Goal: Task Accomplishment & Management: Use online tool/utility

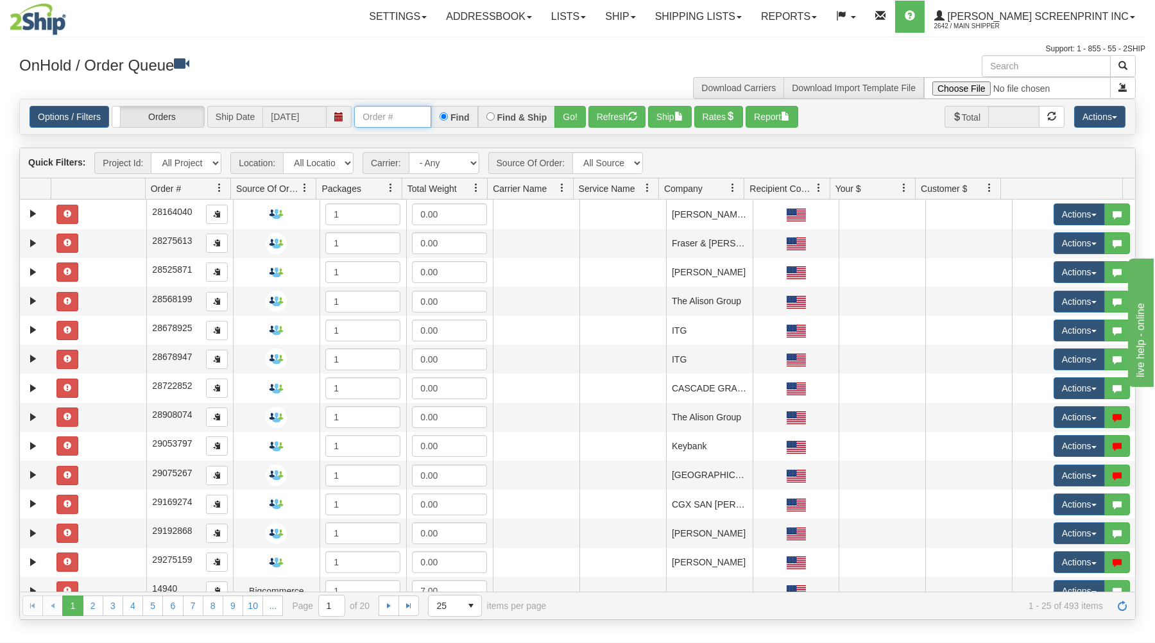
click at [374, 119] on input "text" at bounding box center [392, 117] width 77 height 22
type input "17072"
click at [566, 113] on button "Go!" at bounding box center [570, 117] width 31 height 22
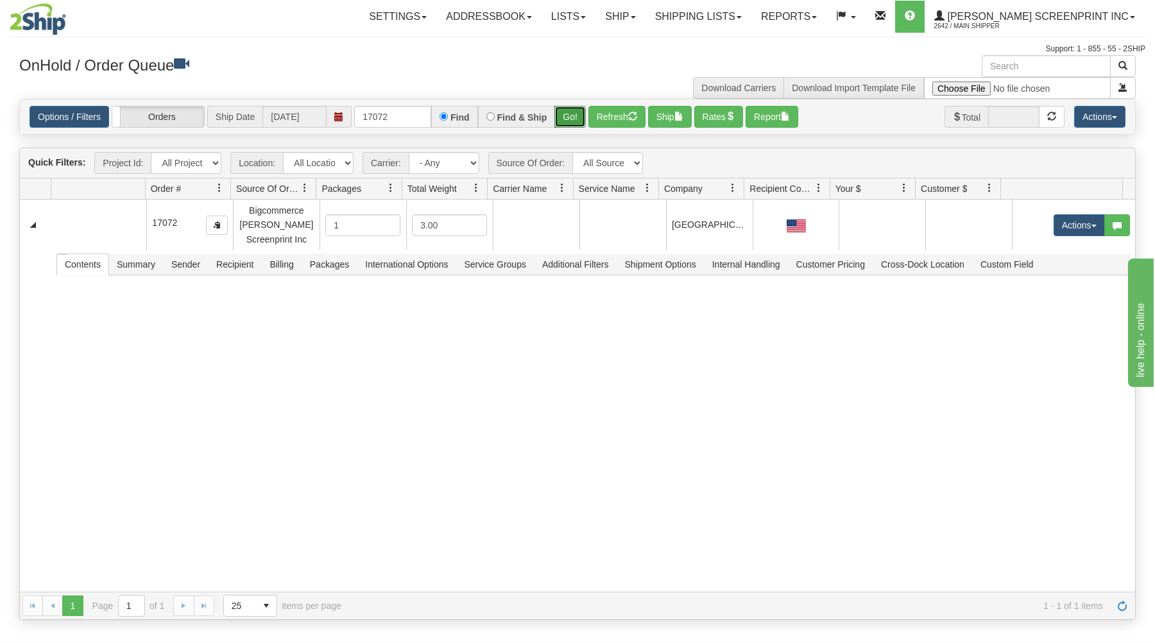
click at [578, 117] on button "Go!" at bounding box center [570, 117] width 31 height 22
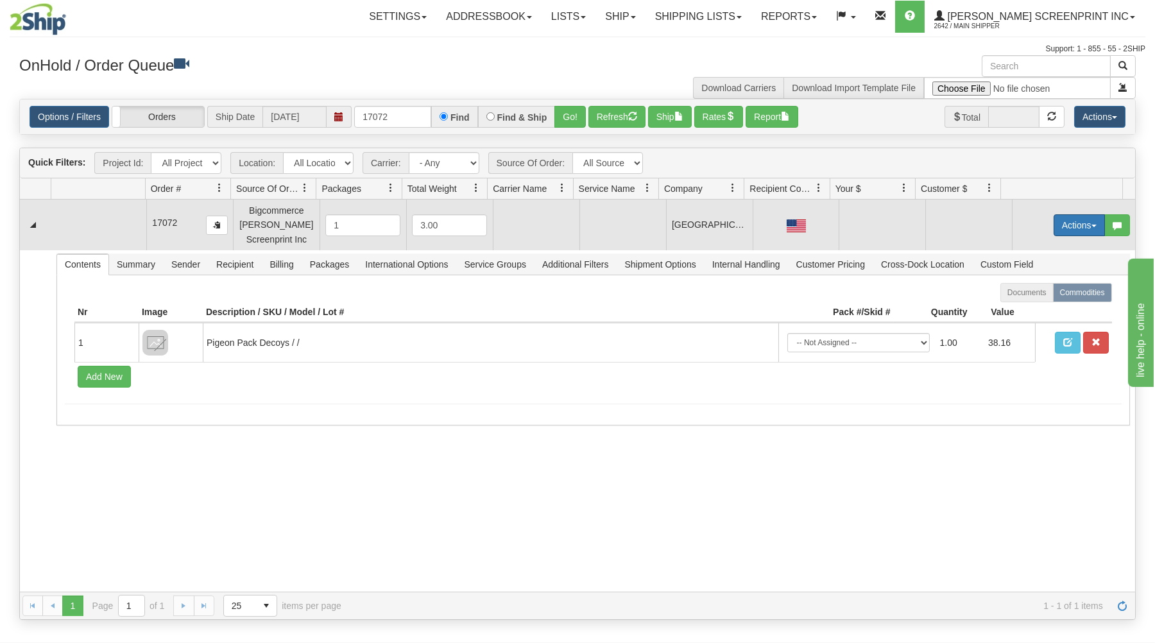
click at [1057, 223] on button "Actions" at bounding box center [1079, 225] width 51 height 22
click at [1015, 248] on span at bounding box center [1019, 249] width 9 height 9
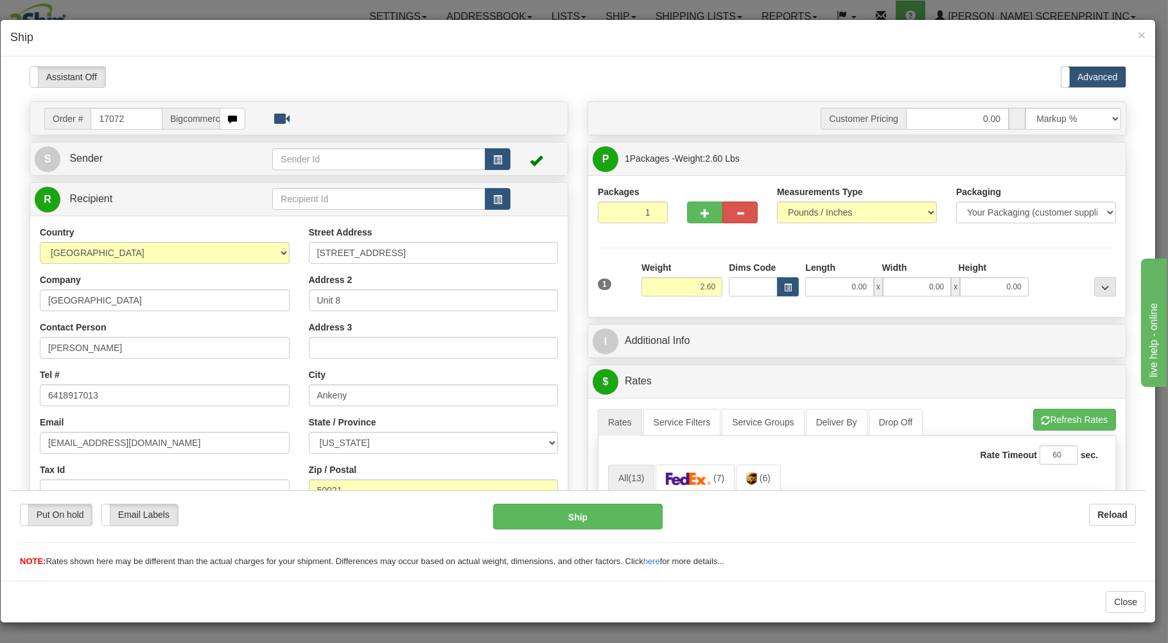
scroll to position [69, 0]
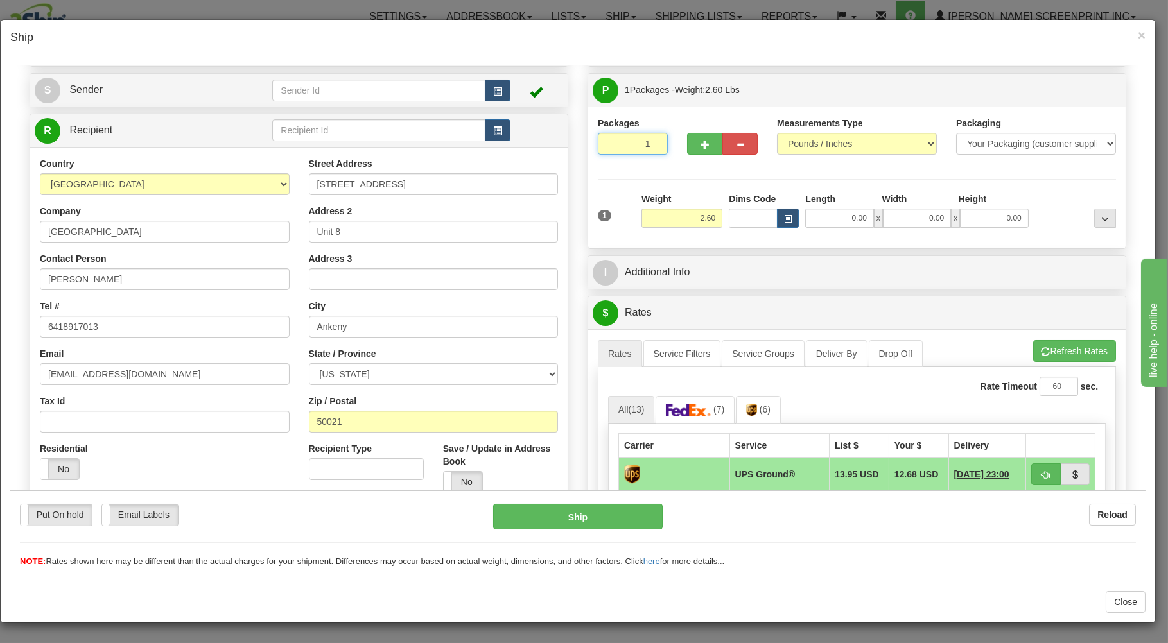
drag, startPoint x: 616, startPoint y: 144, endPoint x: 627, endPoint y: 165, distance: 23.6
click at [616, 146] on input "1" at bounding box center [633, 143] width 70 height 22
click at [688, 212] on input "2.60" at bounding box center [681, 217] width 81 height 19
type input "2.60"
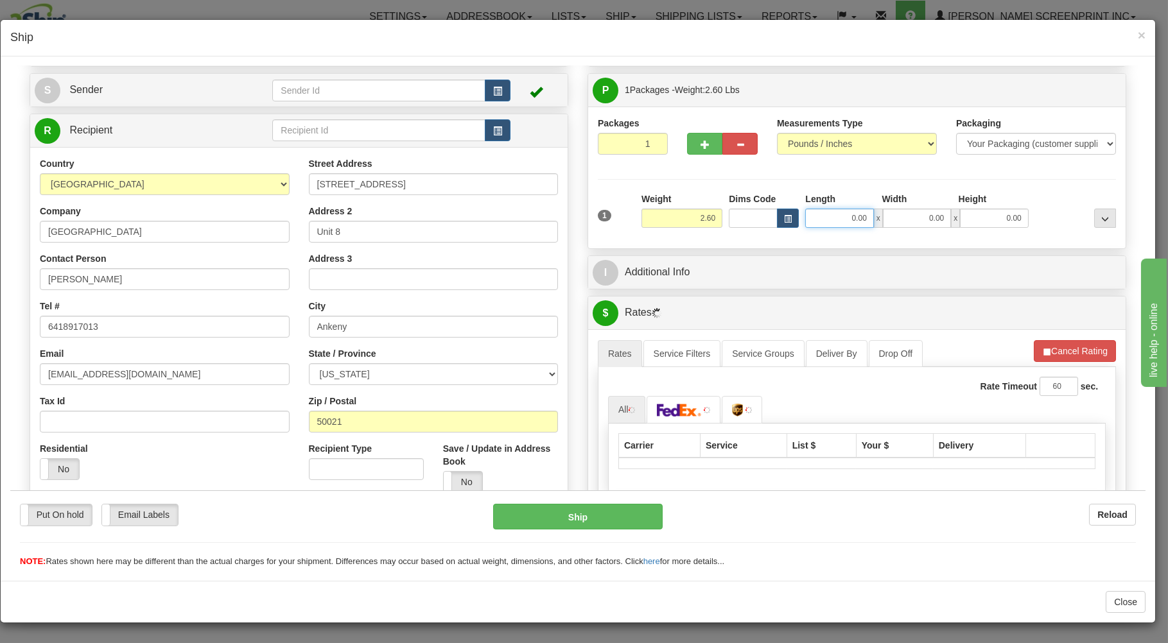
click at [846, 222] on input "0.00" at bounding box center [839, 217] width 68 height 19
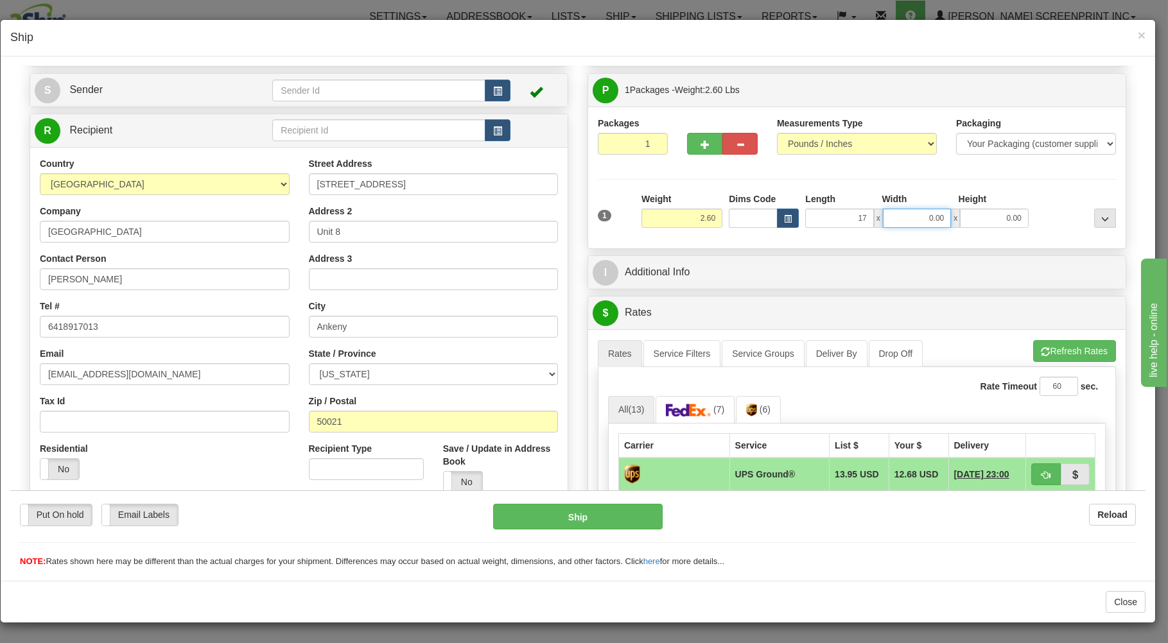
type input "17.00"
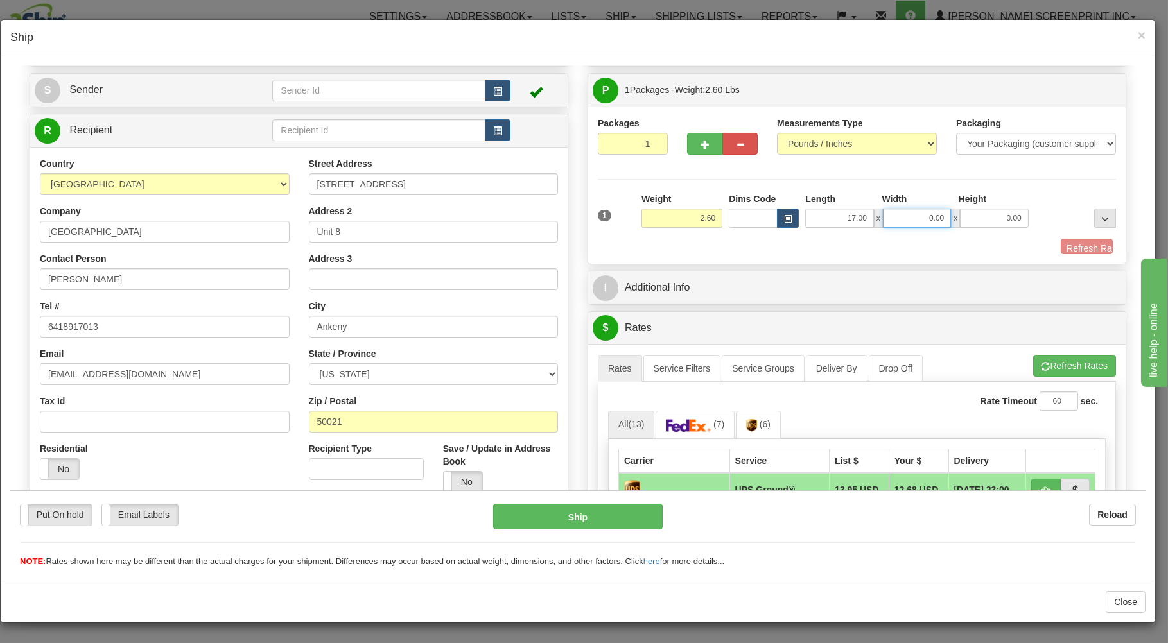
click at [903, 219] on input "0.00" at bounding box center [917, 217] width 68 height 19
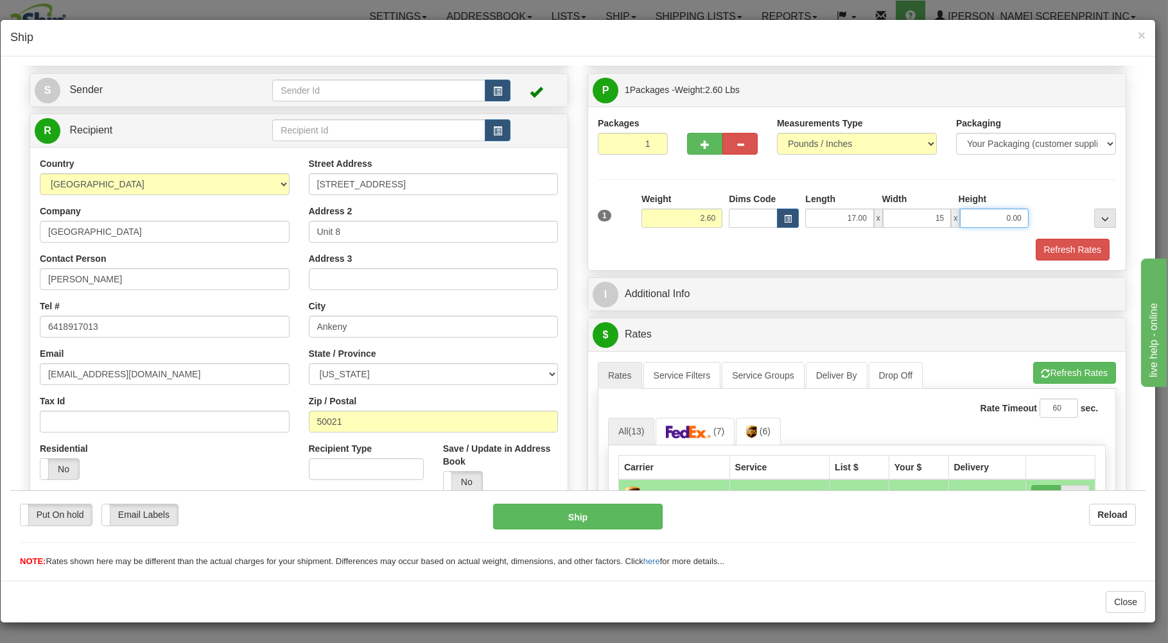
type input "15.00"
click at [969, 214] on input "0.00" at bounding box center [994, 217] width 68 height 19
type input "3.00"
click at [1062, 251] on button "Refresh Rates" at bounding box center [1072, 249] width 74 height 22
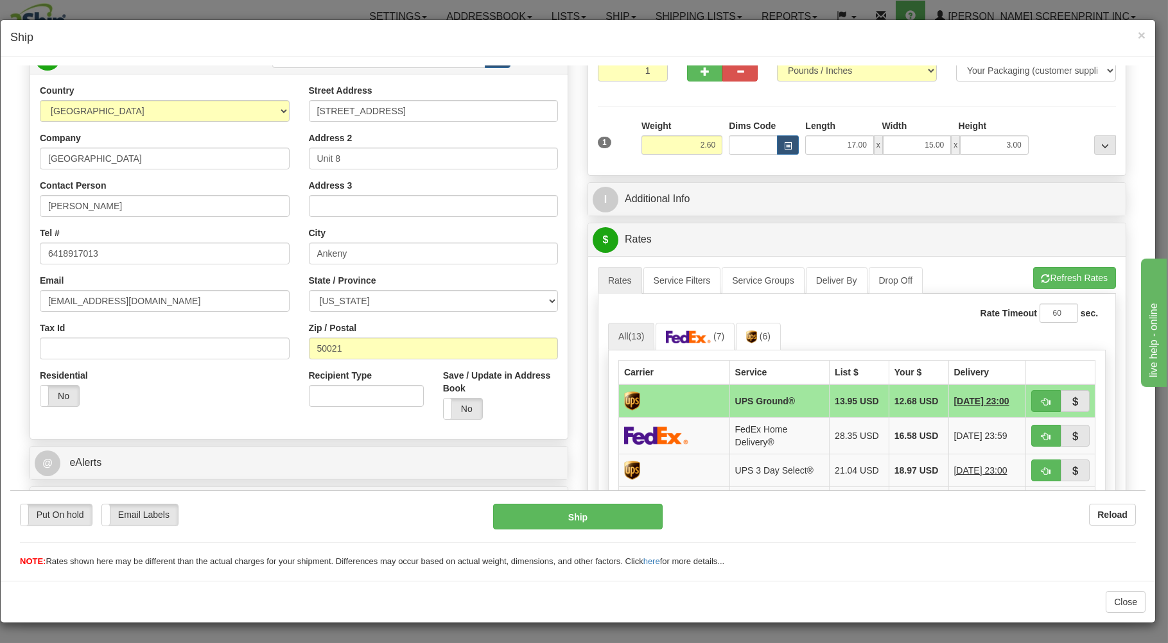
scroll to position [275, 0]
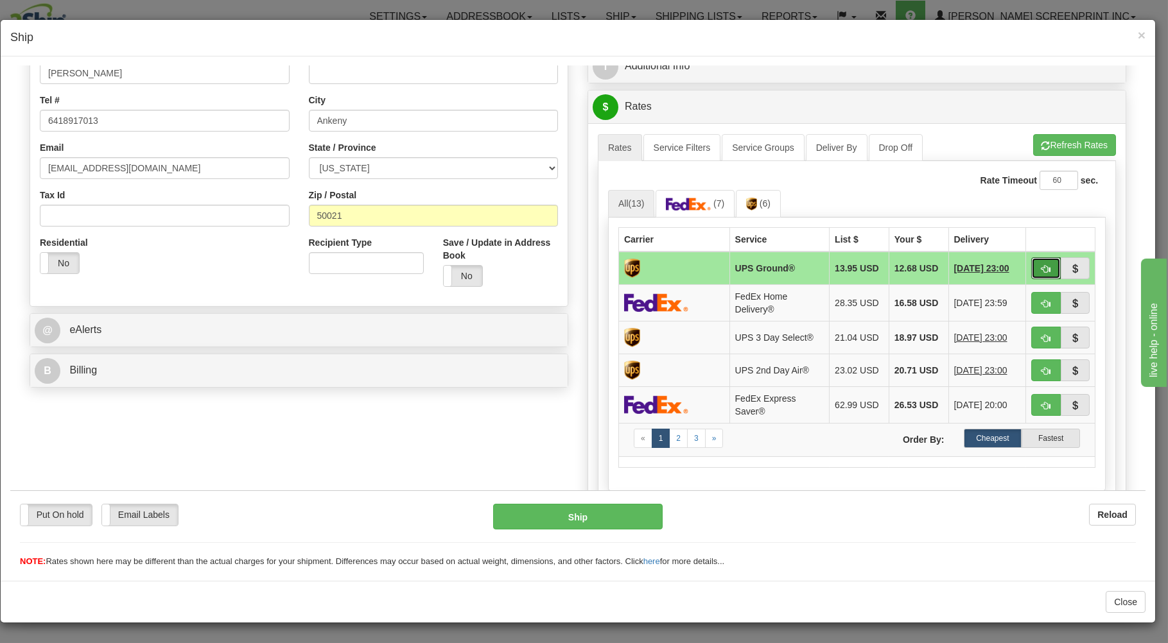
drag, startPoint x: 1025, startPoint y: 270, endPoint x: 1017, endPoint y: 273, distance: 9.2
click at [1031, 270] on button "button" at bounding box center [1046, 268] width 30 height 22
type input "03"
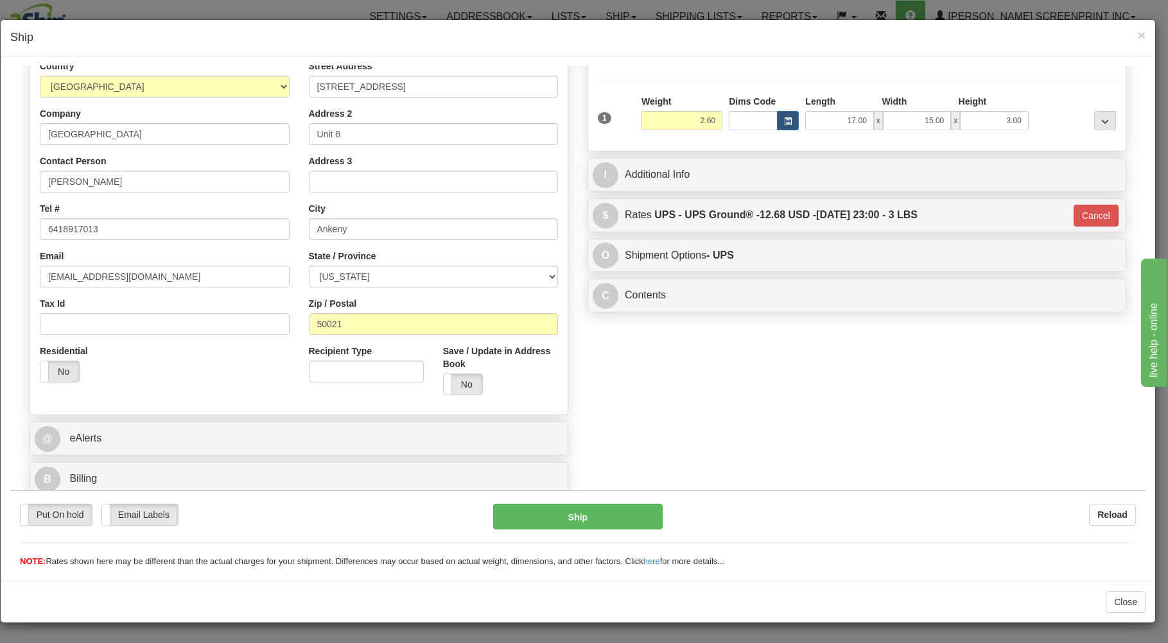
scroll to position [169, 0]
click at [630, 516] on button "Ship" at bounding box center [578, 516] width 170 height 26
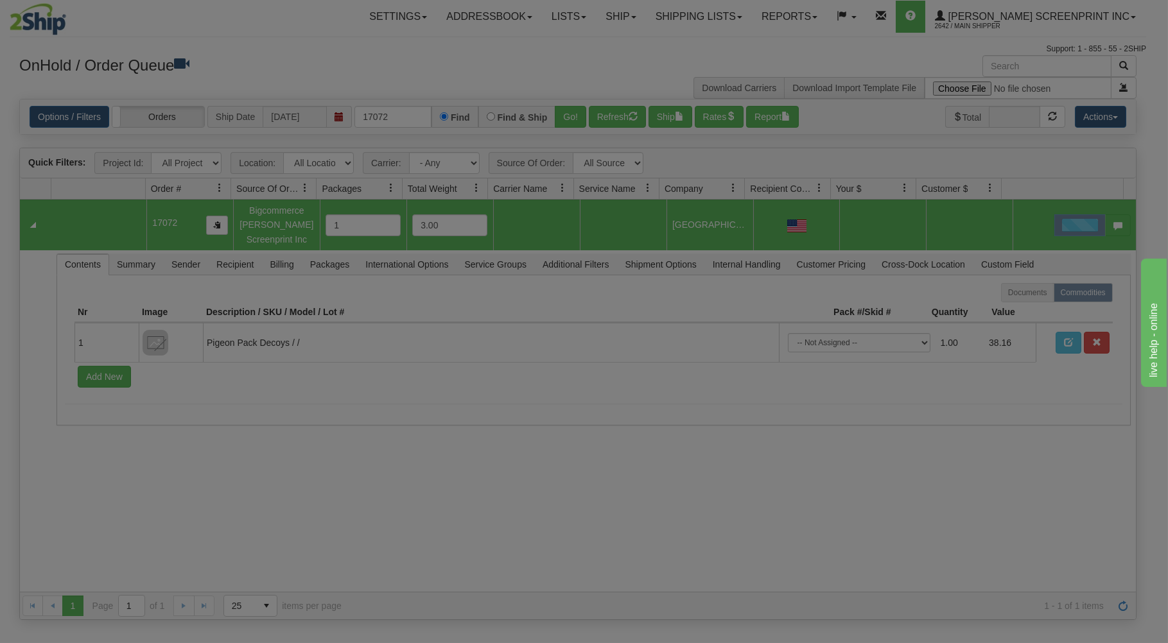
scroll to position [0, 0]
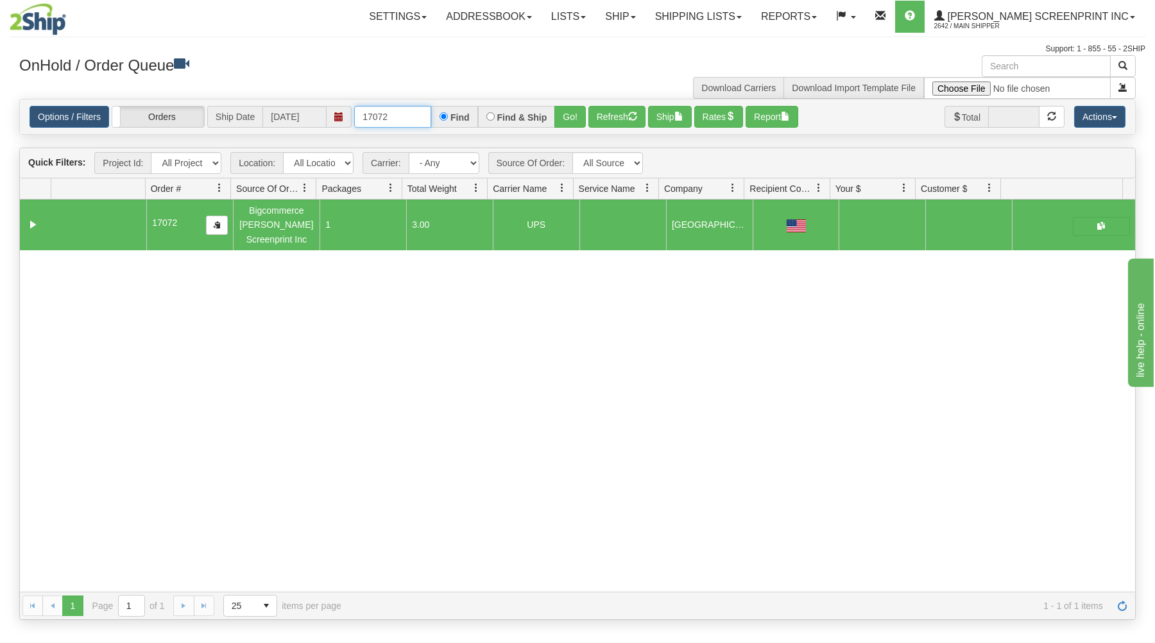
click at [416, 115] on input "17072" at bounding box center [392, 117] width 77 height 22
type input "1"
click at [415, 122] on input "text" at bounding box center [392, 117] width 77 height 22
click at [415, 121] on input "text" at bounding box center [392, 117] width 77 height 22
type input "17068"
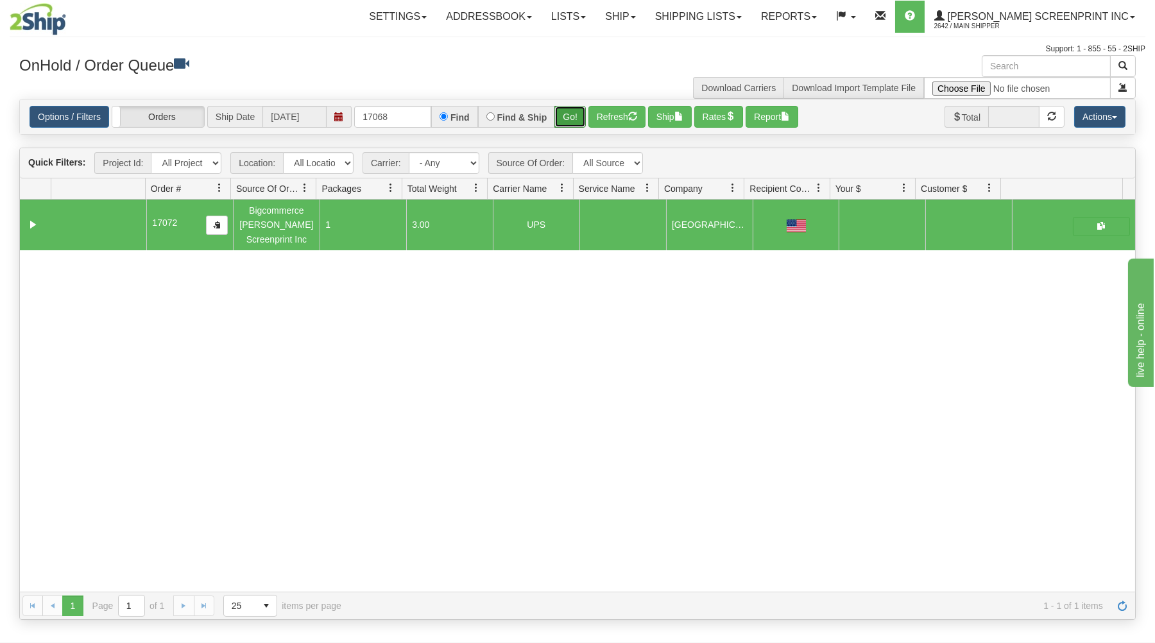
click at [573, 116] on button "Go!" at bounding box center [570, 117] width 31 height 22
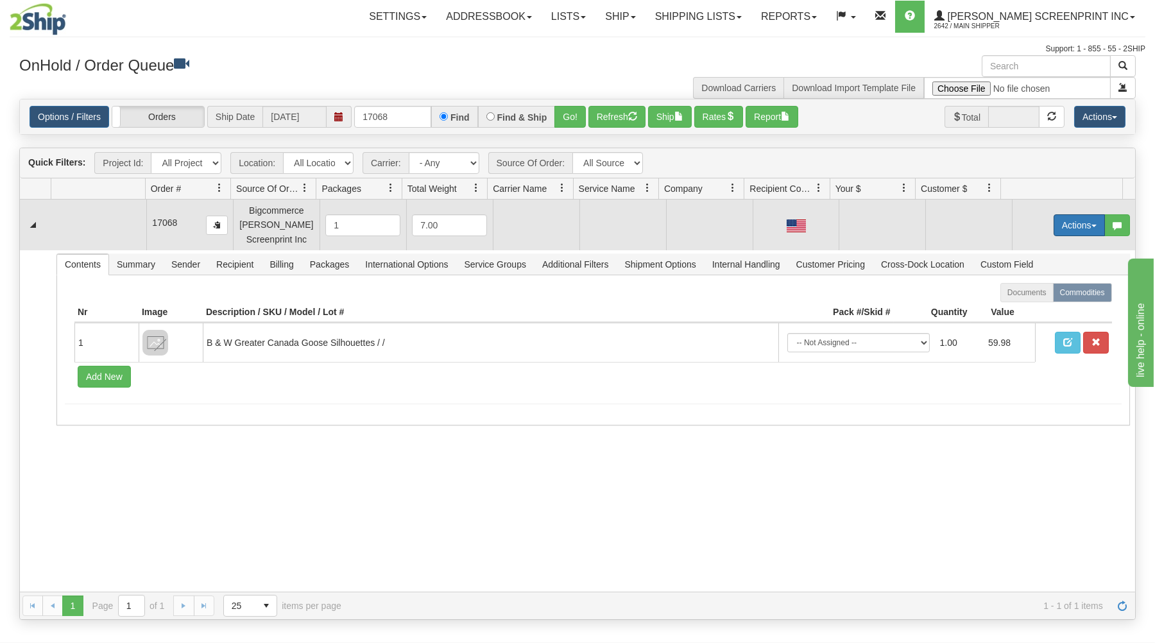
click at [1071, 225] on button "Actions" at bounding box center [1079, 225] width 51 height 22
click at [1015, 250] on span at bounding box center [1019, 249] width 9 height 9
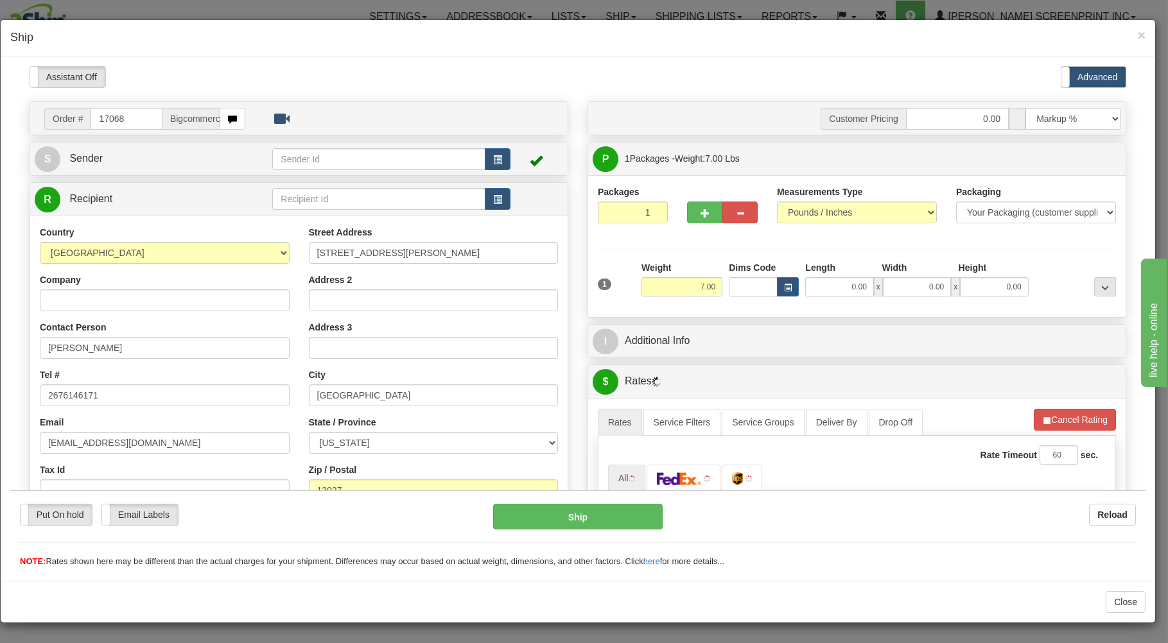
type input "5.85"
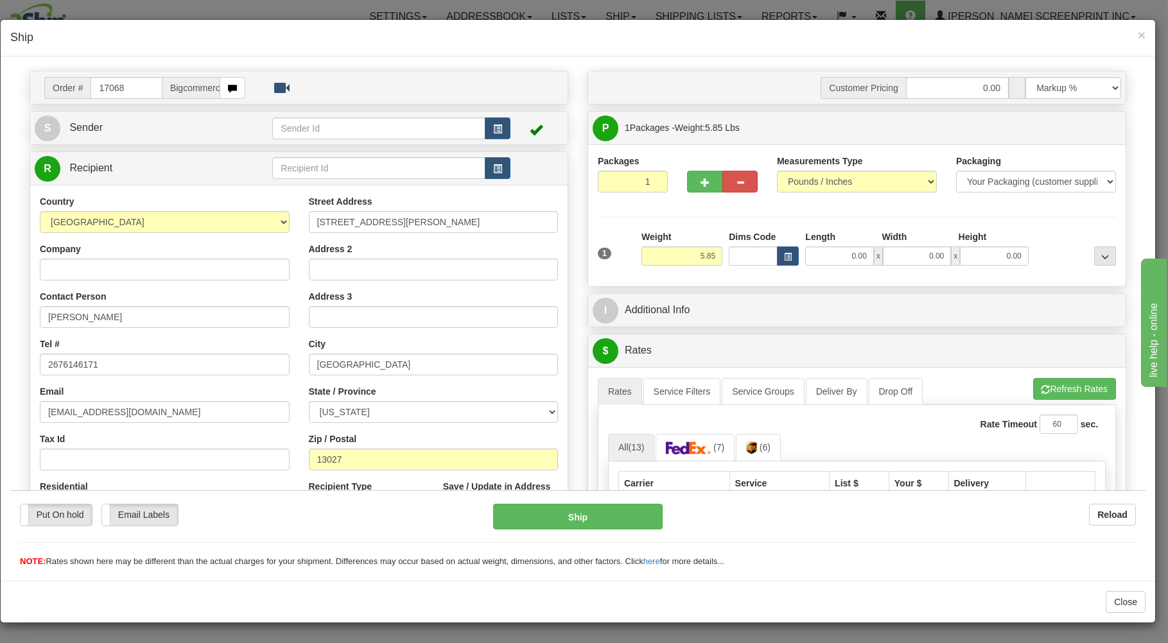
scroll to position [69, 0]
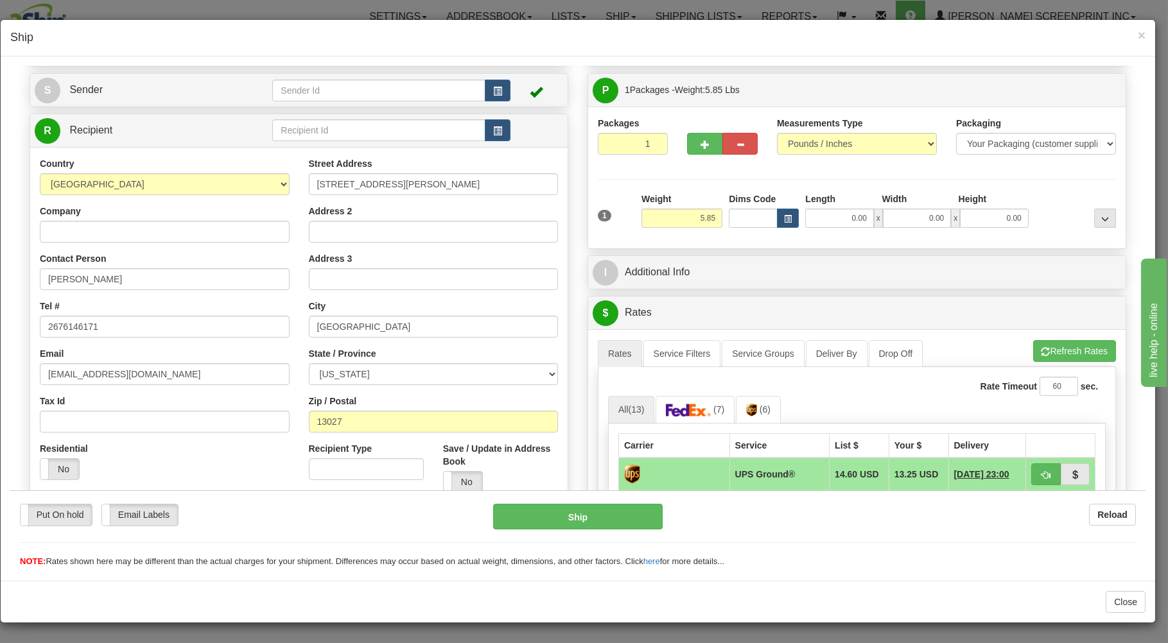
drag, startPoint x: 620, startPoint y: 136, endPoint x: 623, endPoint y: 154, distance: 18.3
click at [619, 138] on div "Packages 1 1" at bounding box center [633, 135] width 70 height 38
drag, startPoint x: 628, startPoint y: 142, endPoint x: 629, endPoint y: 160, distance: 18.0
click at [628, 144] on input "1" at bounding box center [633, 143] width 70 height 22
click at [683, 221] on input "5.85" at bounding box center [681, 217] width 81 height 19
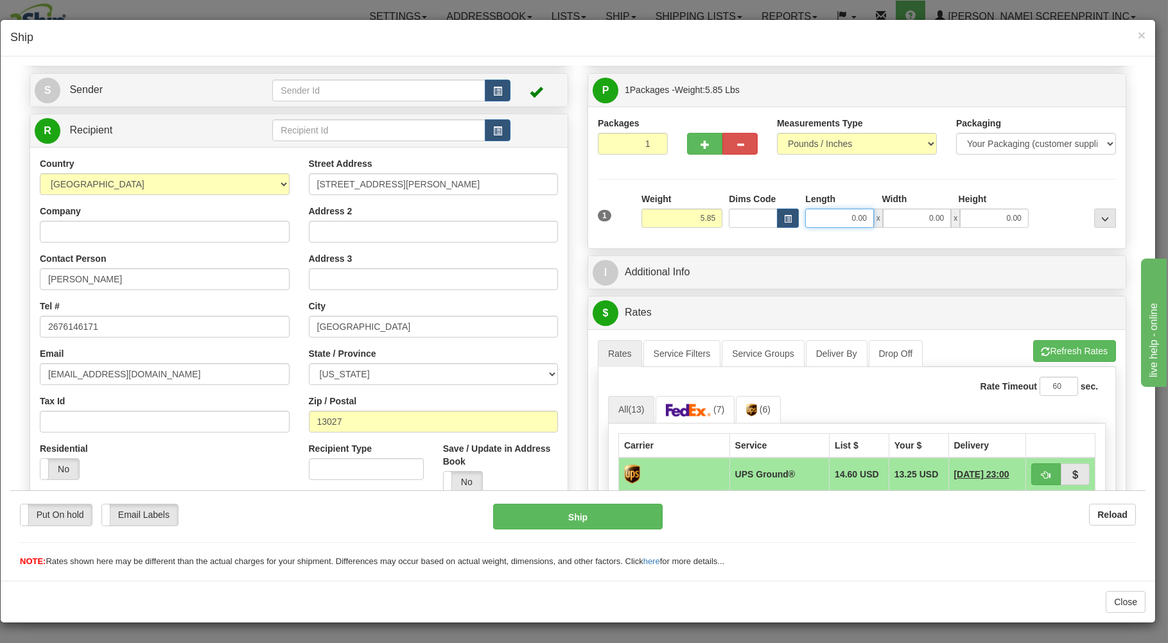
click at [832, 218] on input "0.00" at bounding box center [839, 217] width 68 height 19
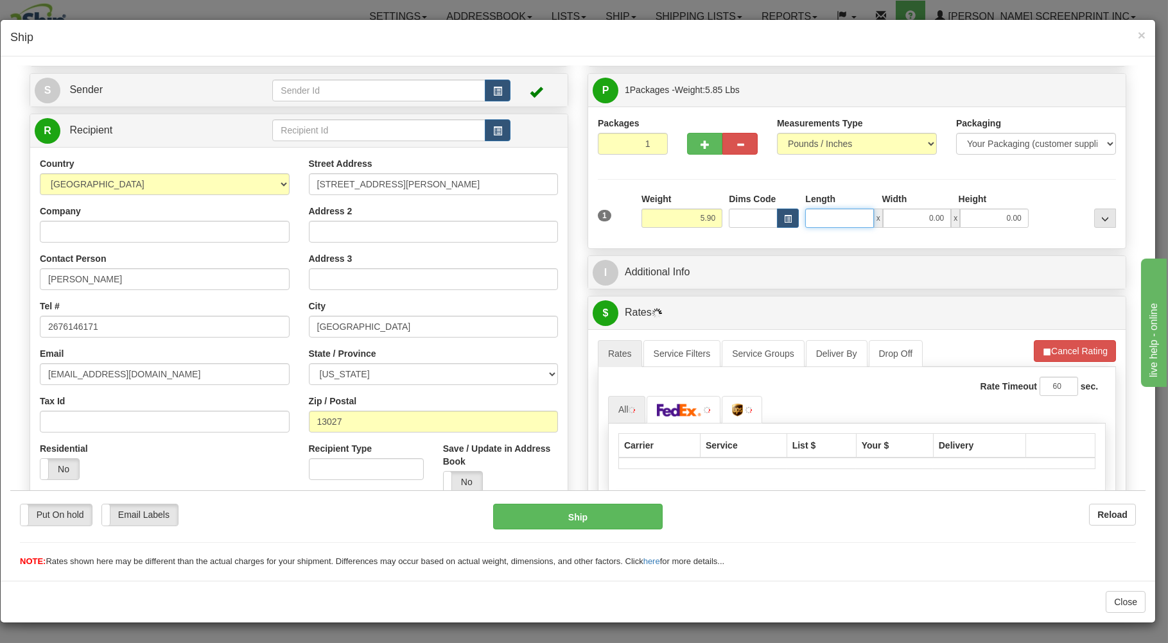
type input "5.95"
type input "29"
type input "5.85"
type input "29.00"
click at [901, 219] on input "0.00" at bounding box center [917, 217] width 68 height 19
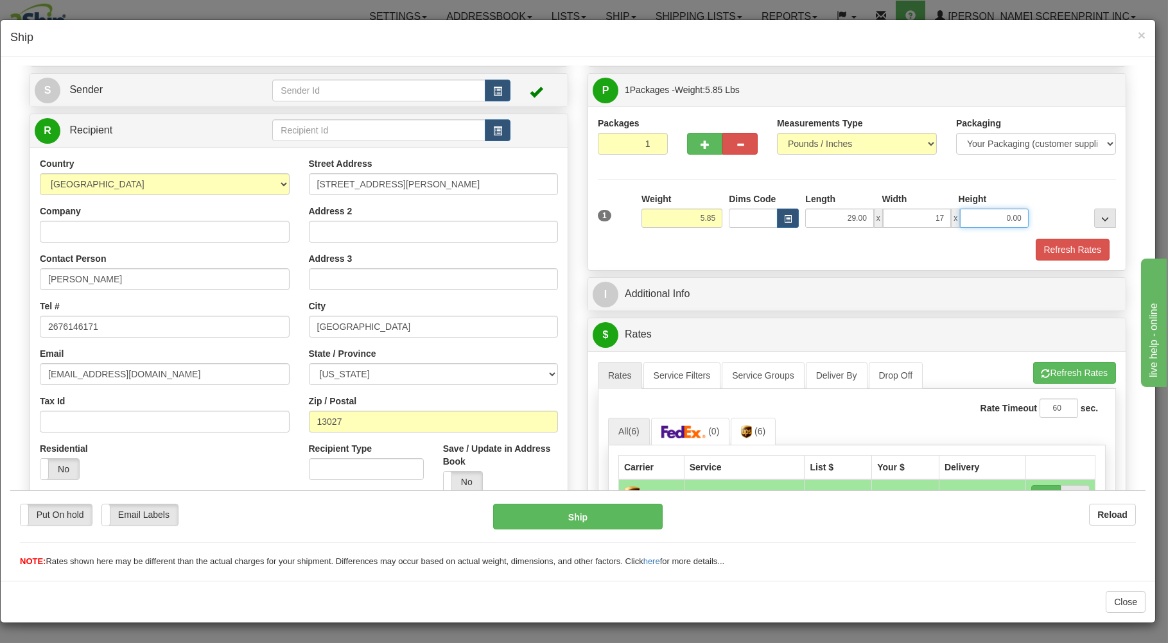
type input "17.00"
click at [972, 225] on input "0.00" at bounding box center [994, 217] width 68 height 19
type input "4.00"
click at [1048, 381] on button "Refresh Rates" at bounding box center [1074, 372] width 83 height 22
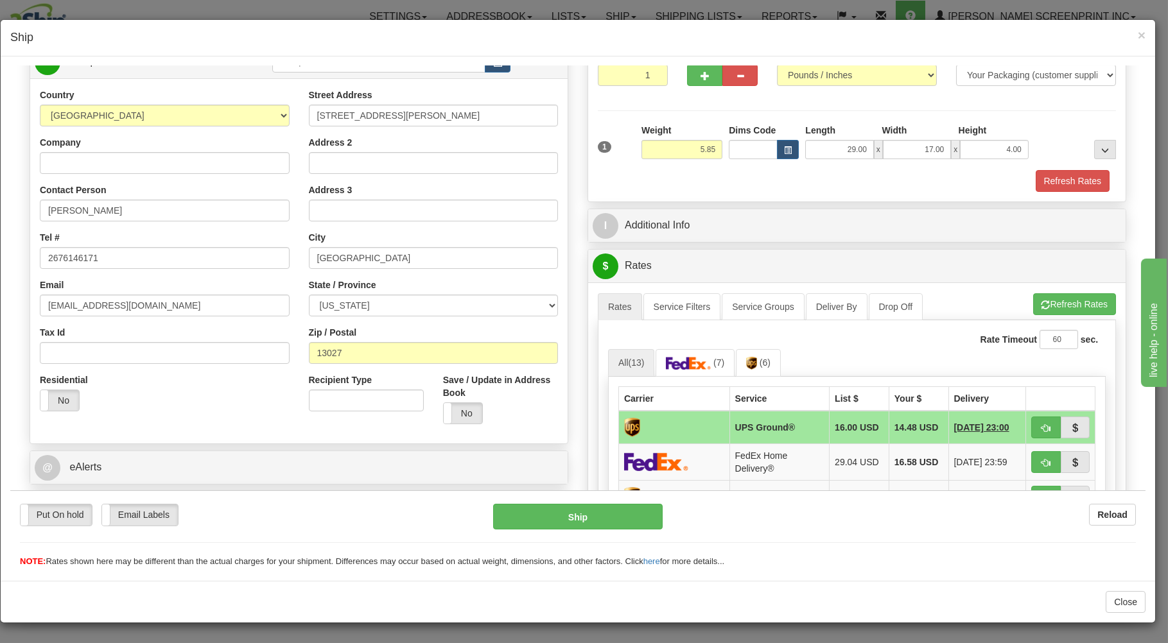
scroll to position [206, 0]
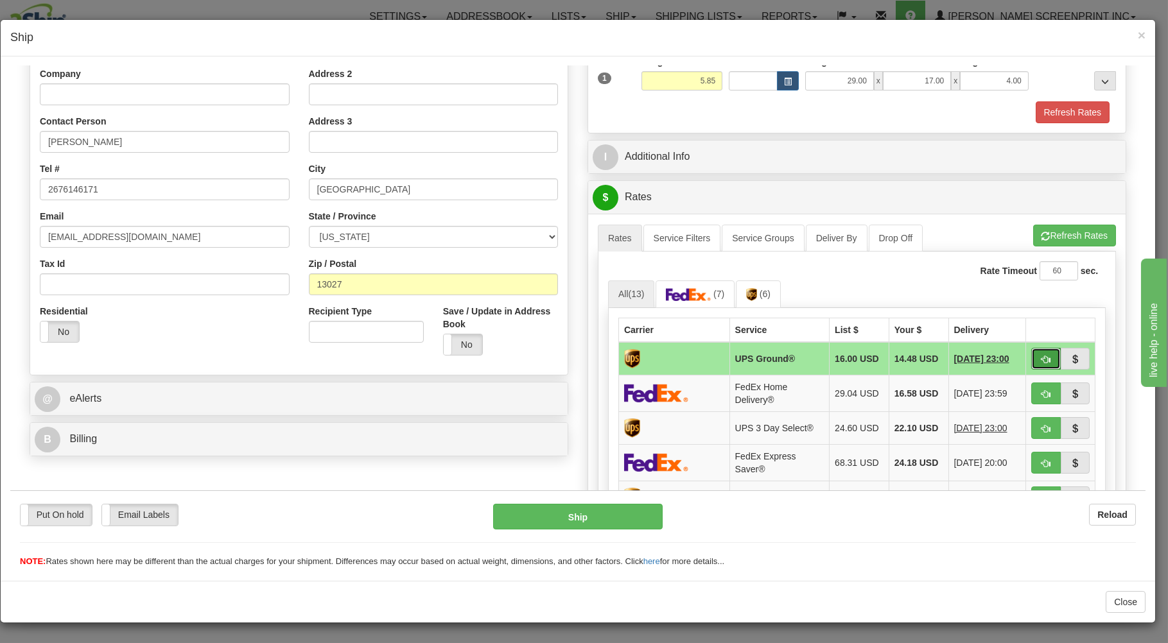
click at [1041, 360] on span "button" at bounding box center [1045, 359] width 9 height 8
type input "03"
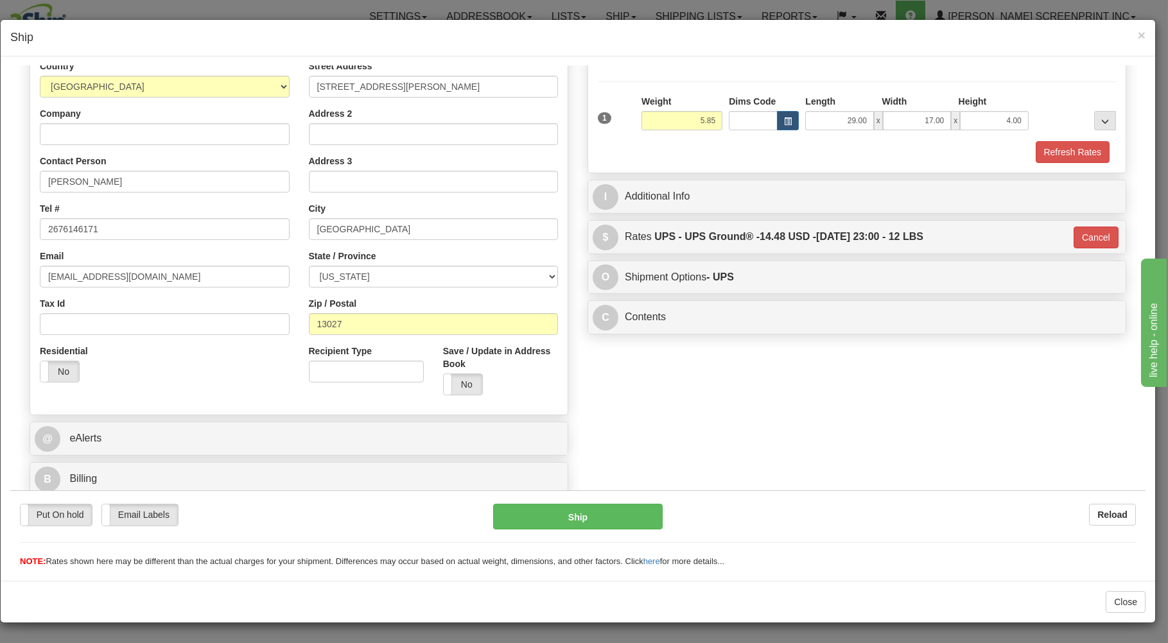
scroll to position [169, 0]
click at [635, 519] on button "Ship" at bounding box center [578, 516] width 170 height 26
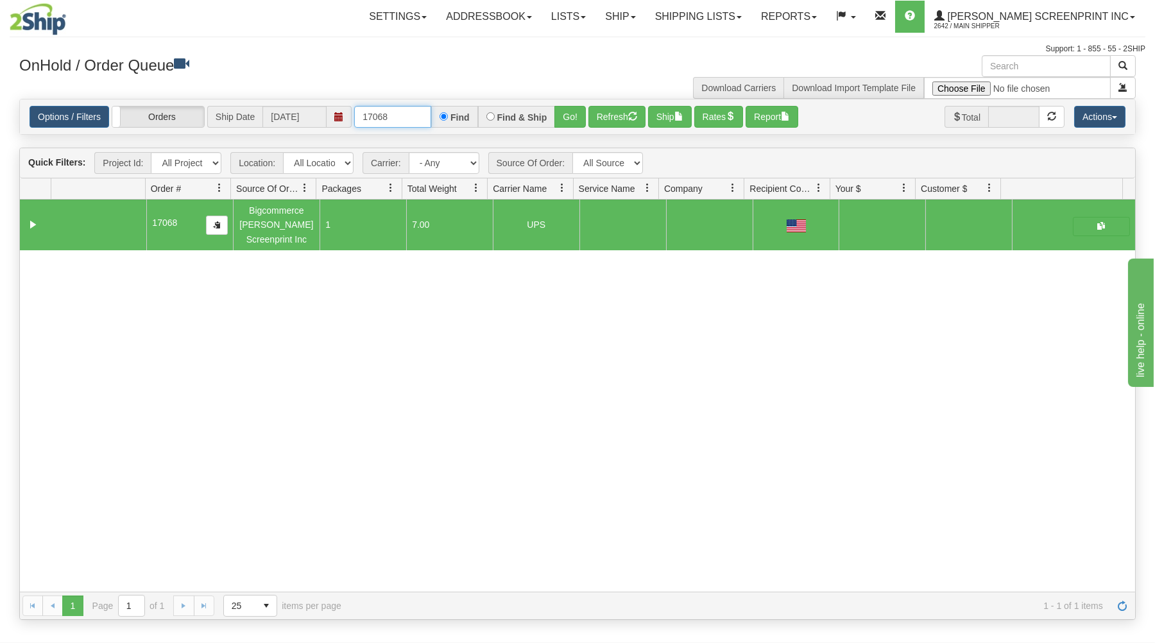
click at [409, 112] on input "17068" at bounding box center [392, 117] width 77 height 22
type input "1"
click at [404, 113] on input "text" at bounding box center [392, 117] width 77 height 22
type input "17065"
click at [574, 113] on button "Go!" at bounding box center [570, 117] width 31 height 22
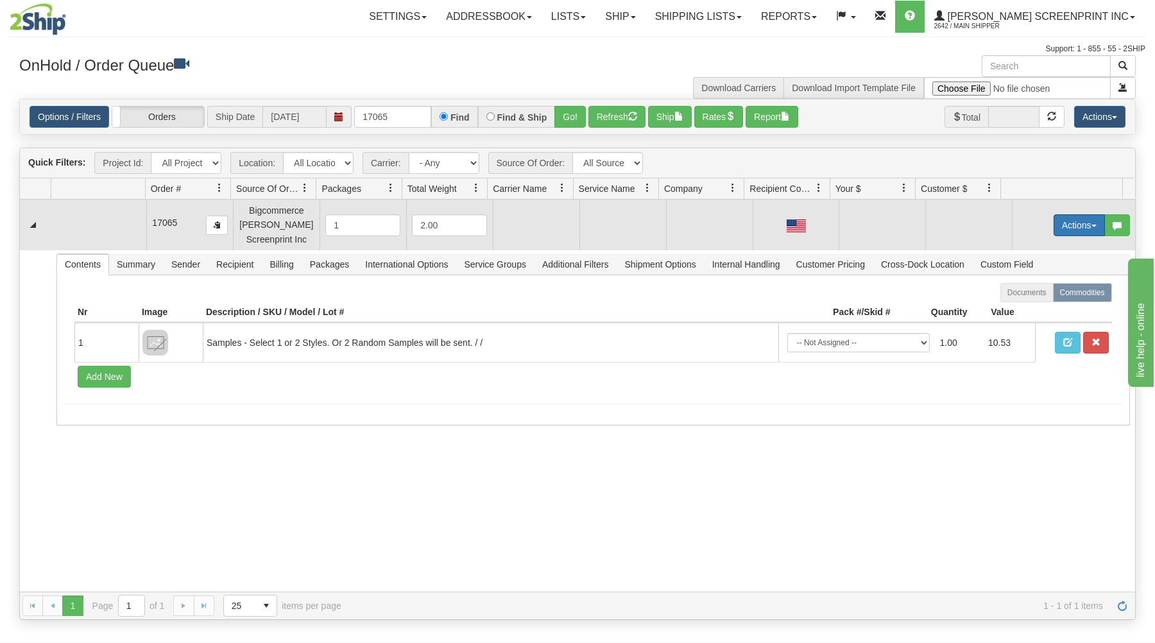
click at [1065, 227] on button "Actions" at bounding box center [1079, 225] width 51 height 22
click at [1015, 250] on span at bounding box center [1019, 249] width 9 height 9
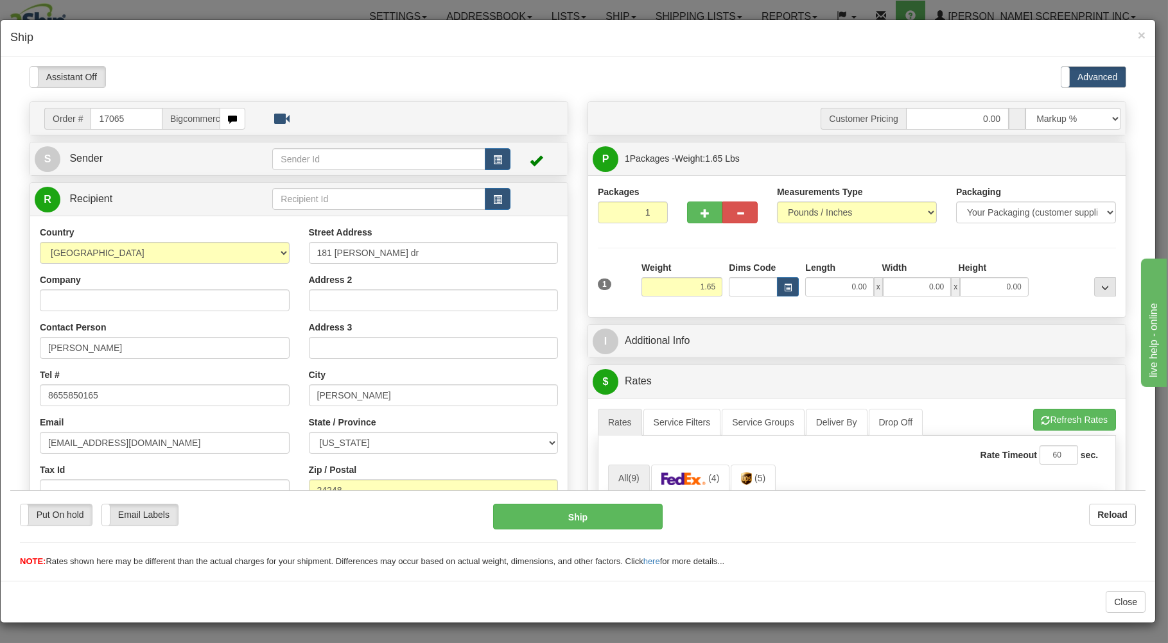
scroll to position [69, 0]
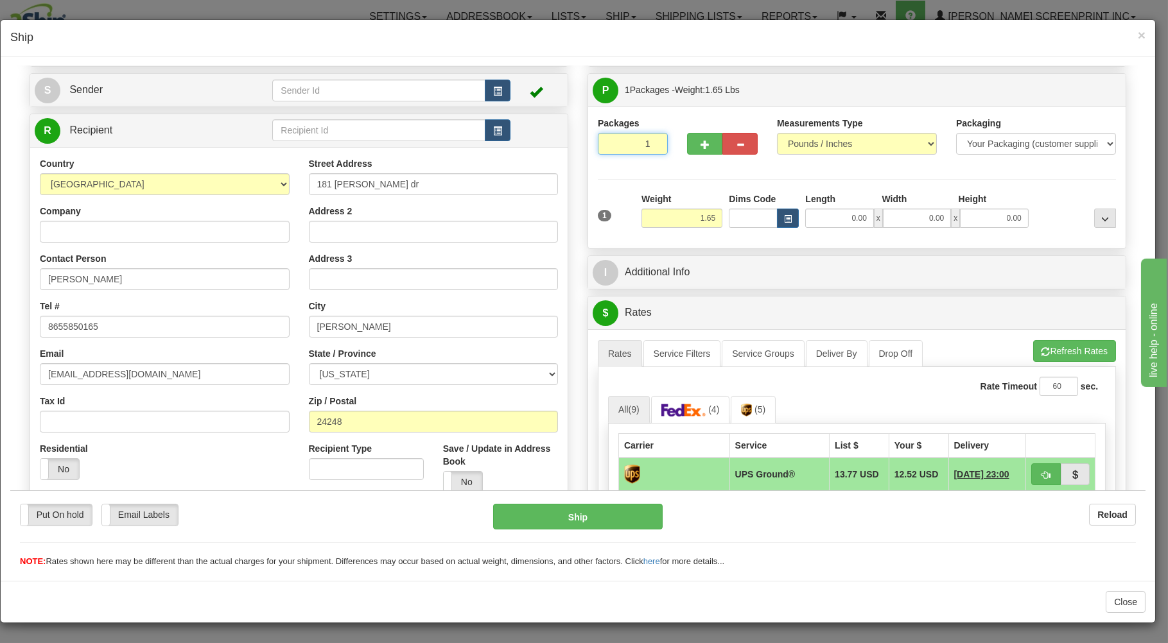
drag, startPoint x: 598, startPoint y: 142, endPoint x: 603, endPoint y: 150, distance: 10.1
click at [598, 143] on input "1" at bounding box center [633, 143] width 70 height 22
click at [688, 212] on input "1.65" at bounding box center [681, 217] width 81 height 19
click at [711, 220] on input "1.6531" at bounding box center [681, 217] width 81 height 19
type input "1.65"
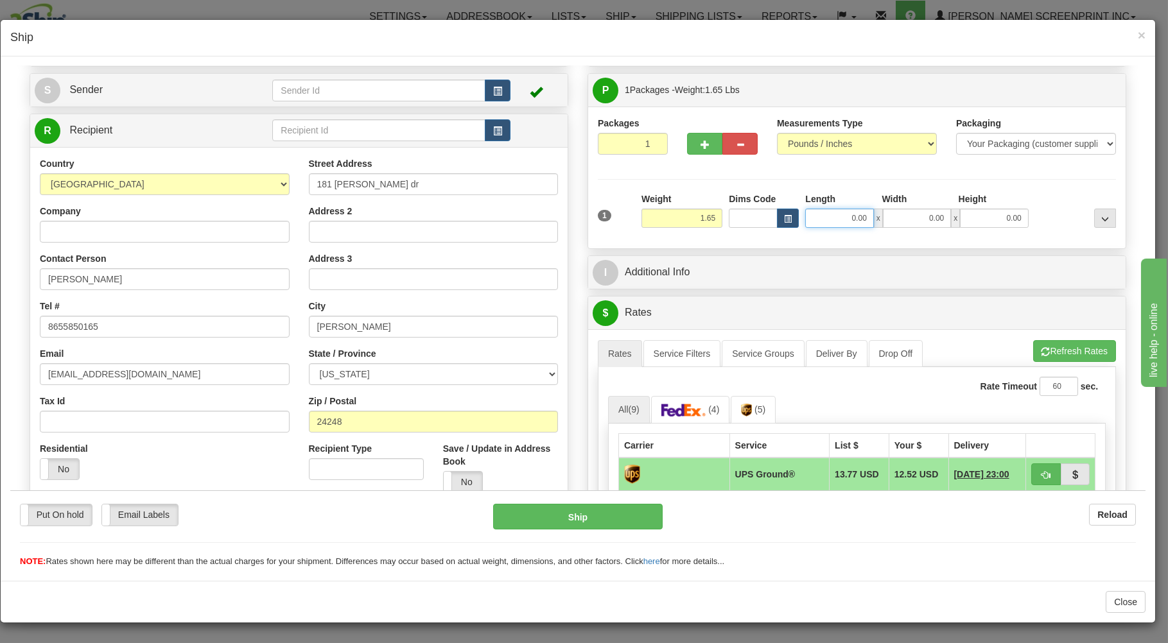
click at [819, 218] on input "0.00" at bounding box center [839, 217] width 68 height 19
type input "31.00"
click at [917, 221] on input "0.00" at bounding box center [917, 217] width 68 height 19
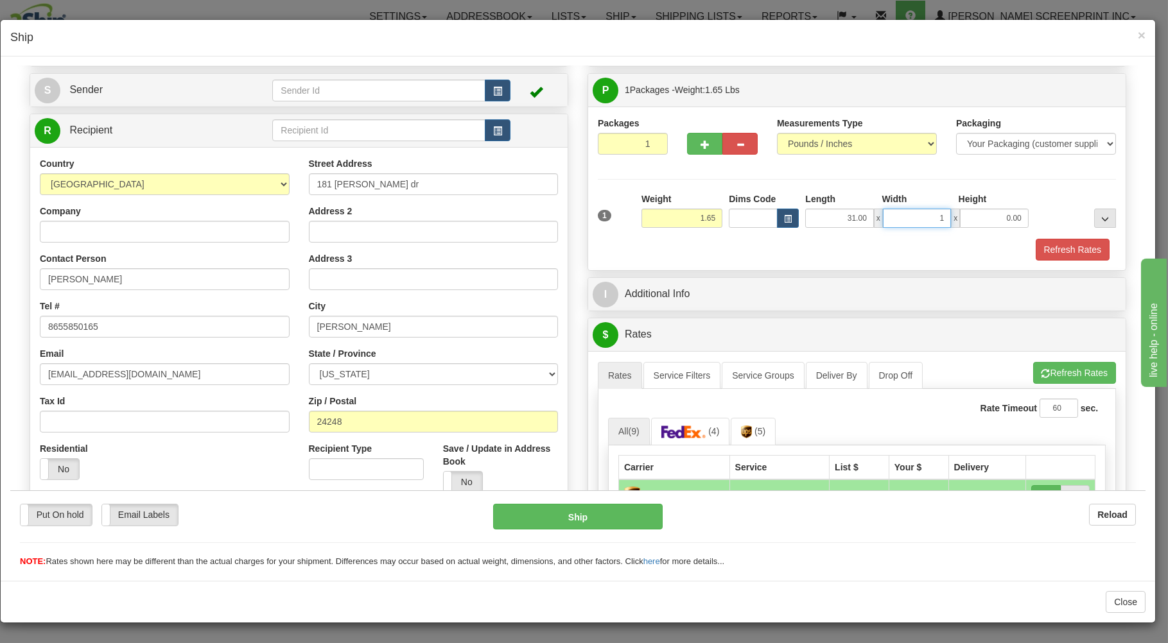
type input "19"
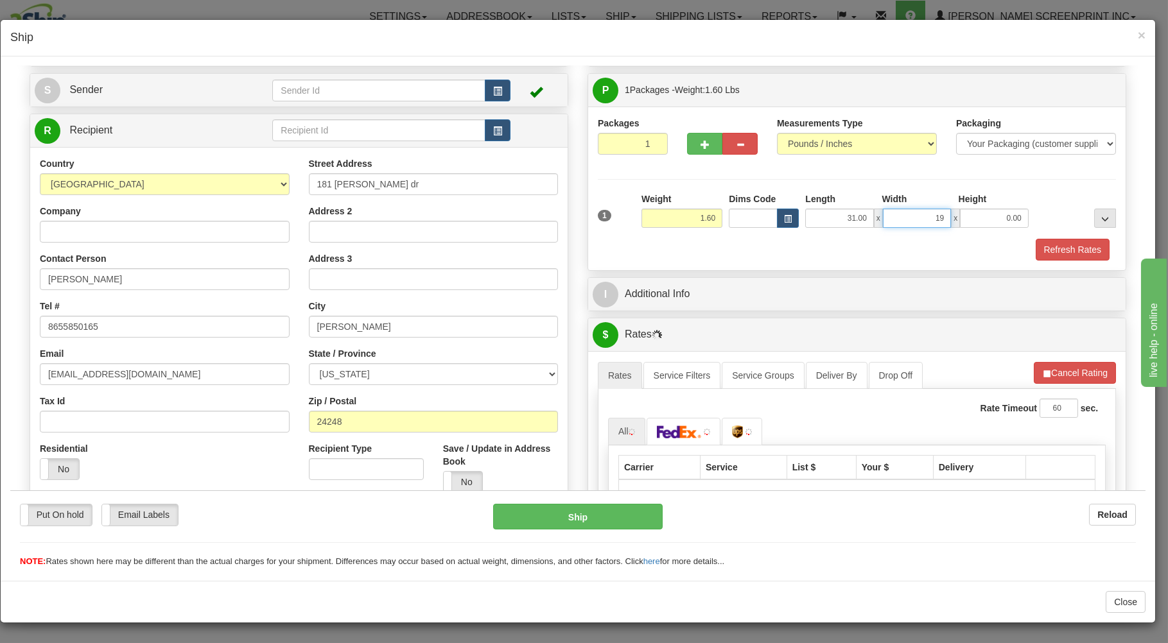
type input "1.65"
type input "19.00"
click at [991, 216] on input "0.00" at bounding box center [994, 217] width 68 height 19
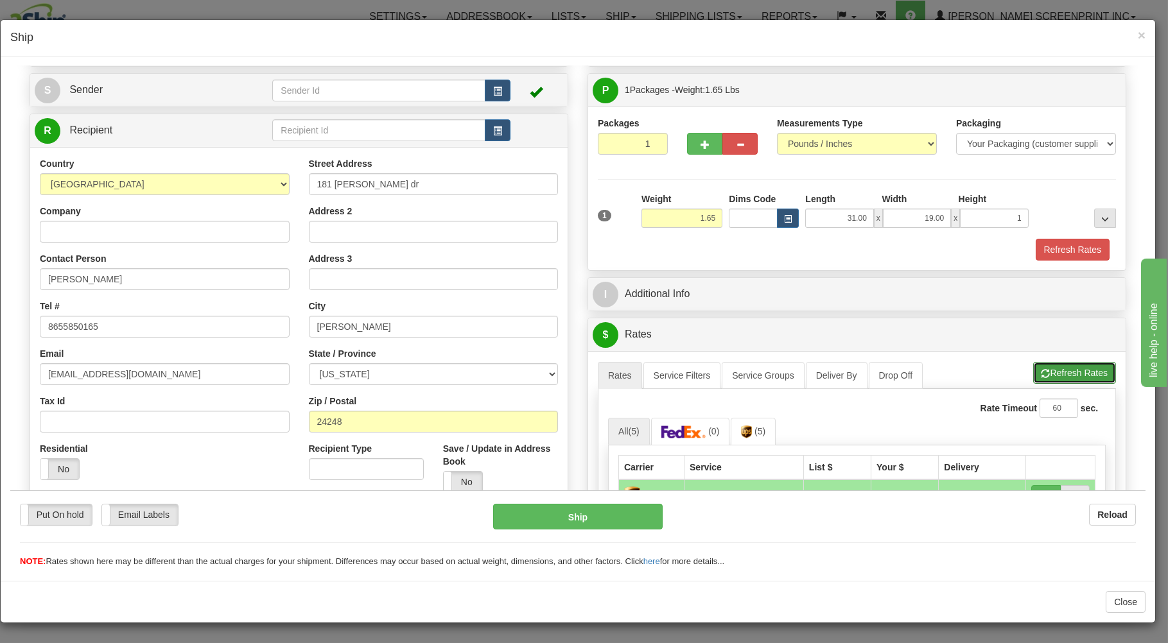
type input "1.00"
click at [1045, 368] on button "Refresh Rates" at bounding box center [1074, 372] width 83 height 22
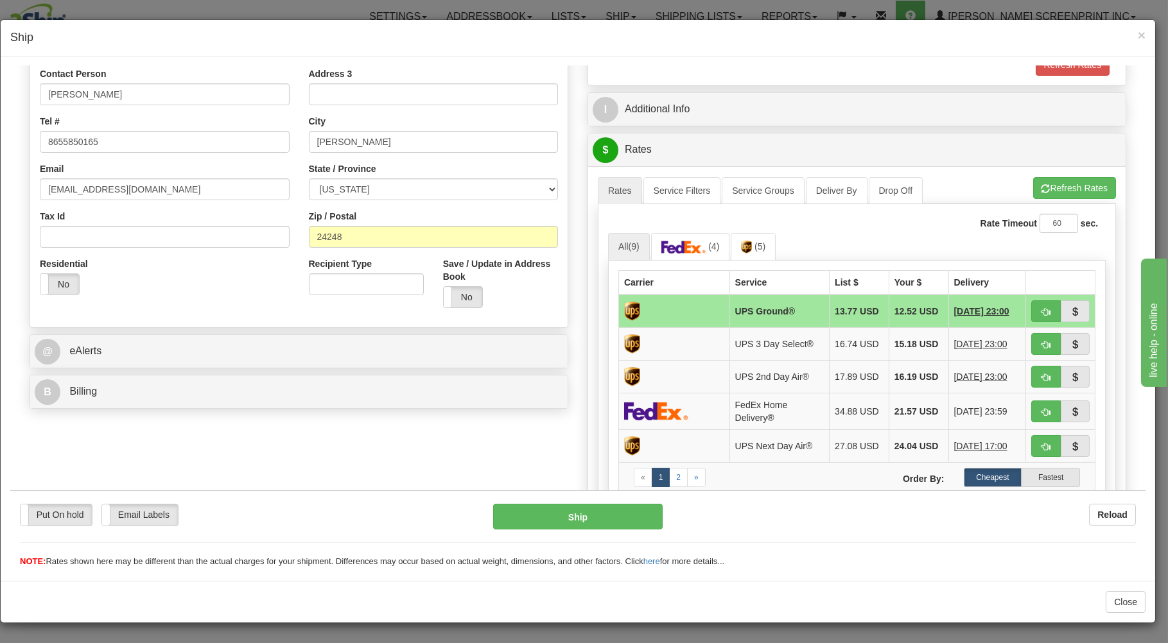
scroll to position [275, 0]
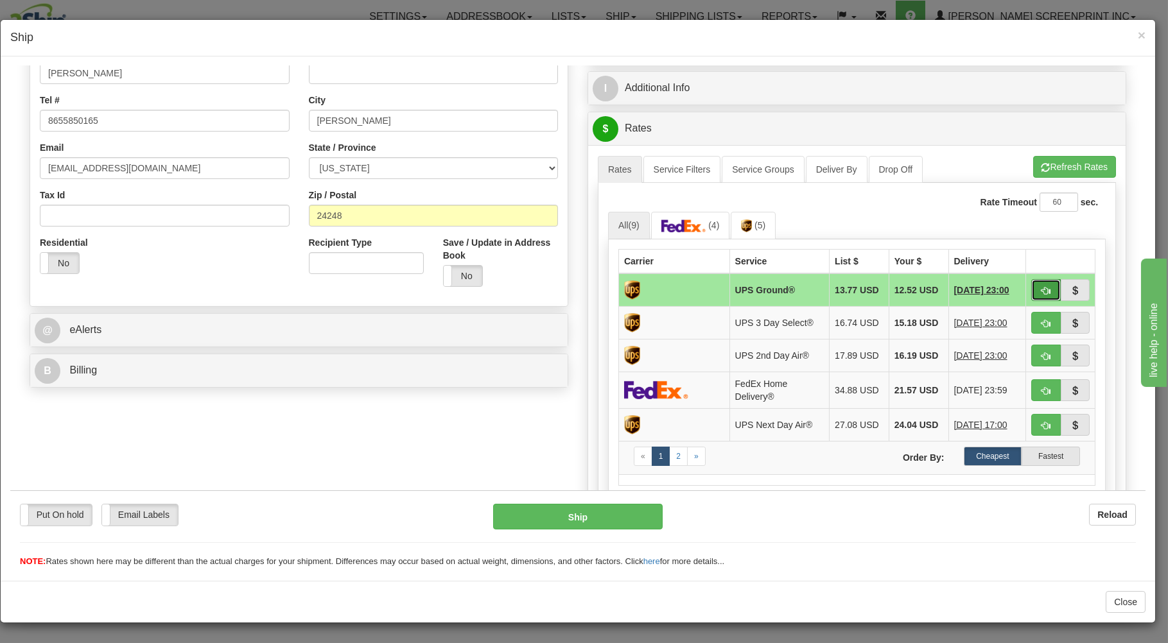
click at [1041, 293] on span "button" at bounding box center [1045, 290] width 9 height 8
type input "03"
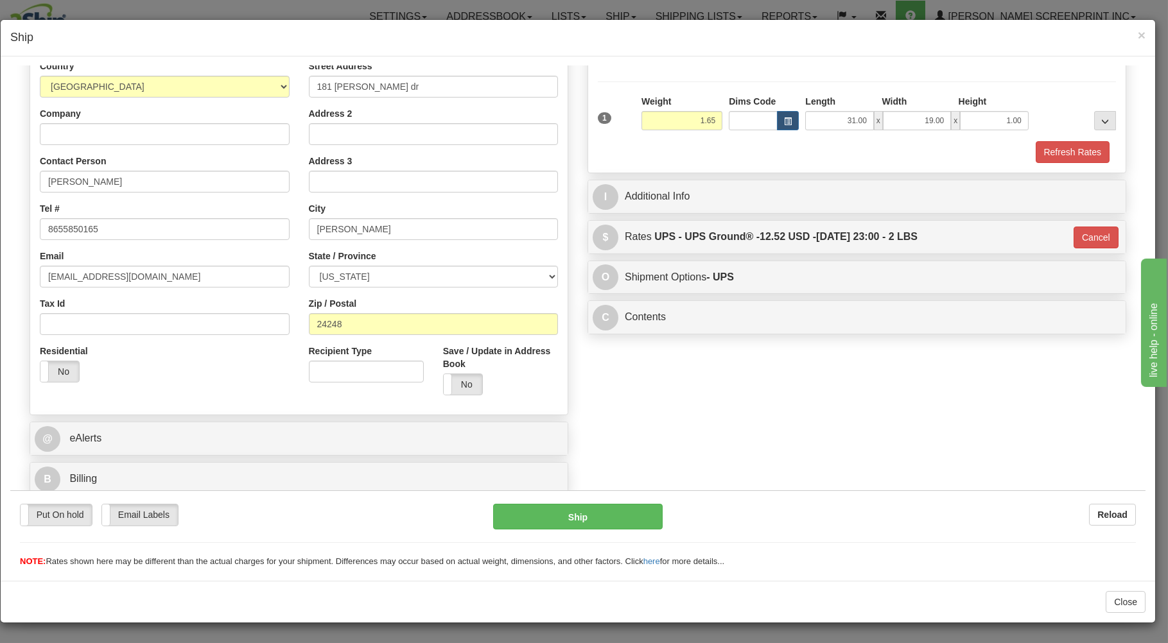
scroll to position [169, 0]
click at [593, 517] on button "Ship" at bounding box center [578, 516] width 170 height 26
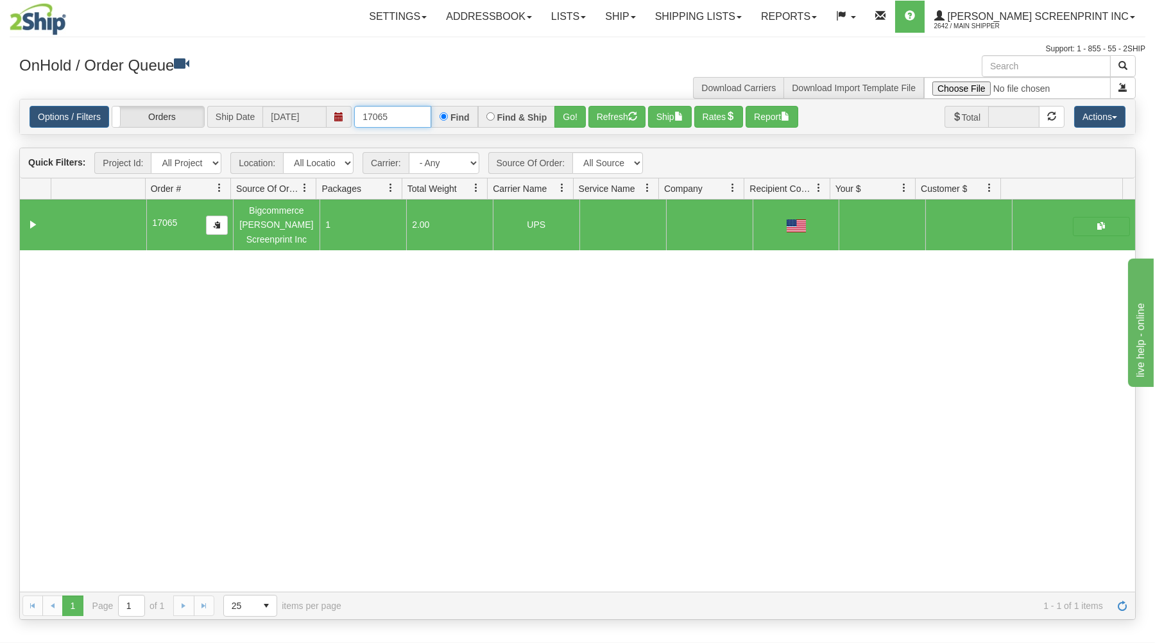
click at [405, 117] on input "17065" at bounding box center [392, 117] width 77 height 22
type input "1"
type input "17059"
click at [561, 117] on button "Go!" at bounding box center [570, 117] width 31 height 22
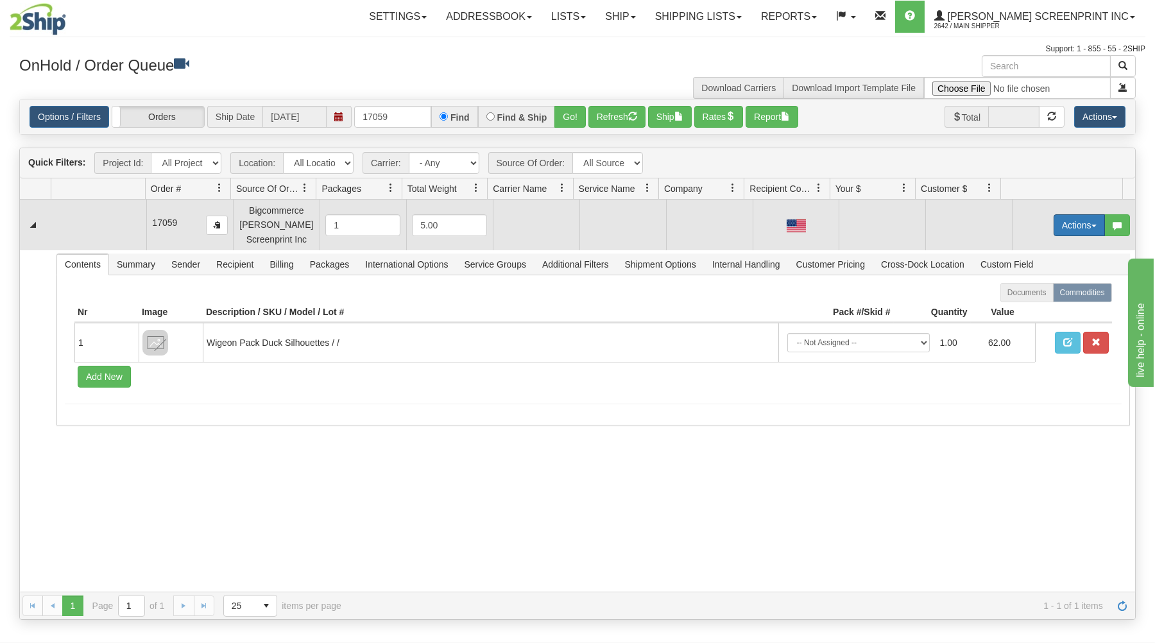
click at [1054, 223] on button "Actions" at bounding box center [1079, 225] width 51 height 22
click at [1002, 250] on link "Open" at bounding box center [1053, 249] width 103 height 17
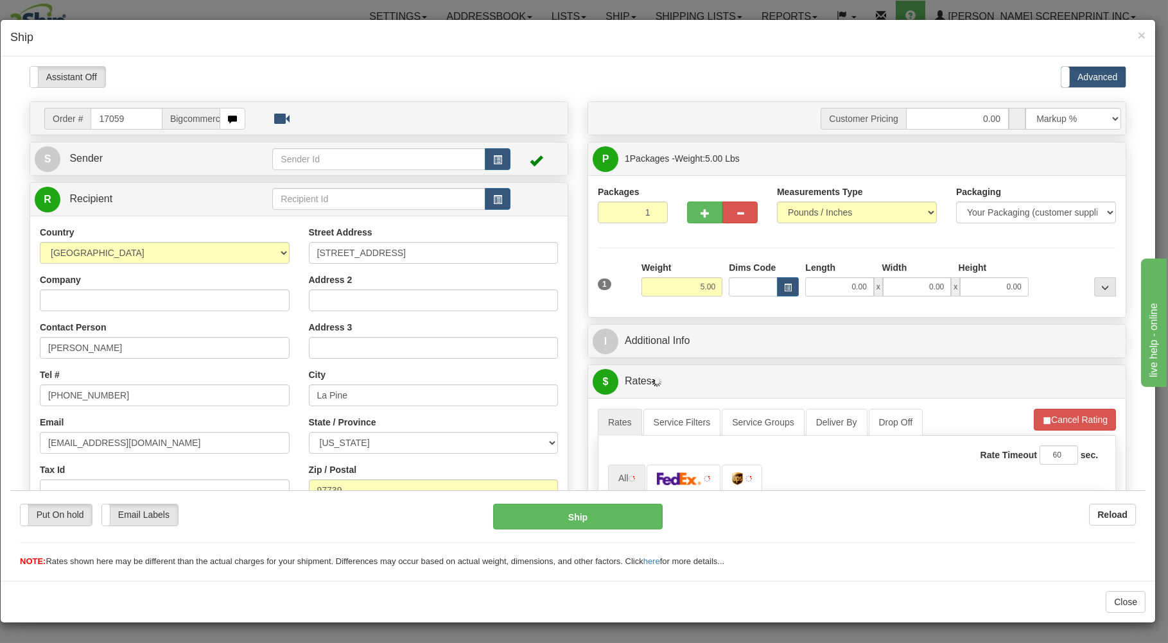
scroll to position [0, 0]
type input "4.30"
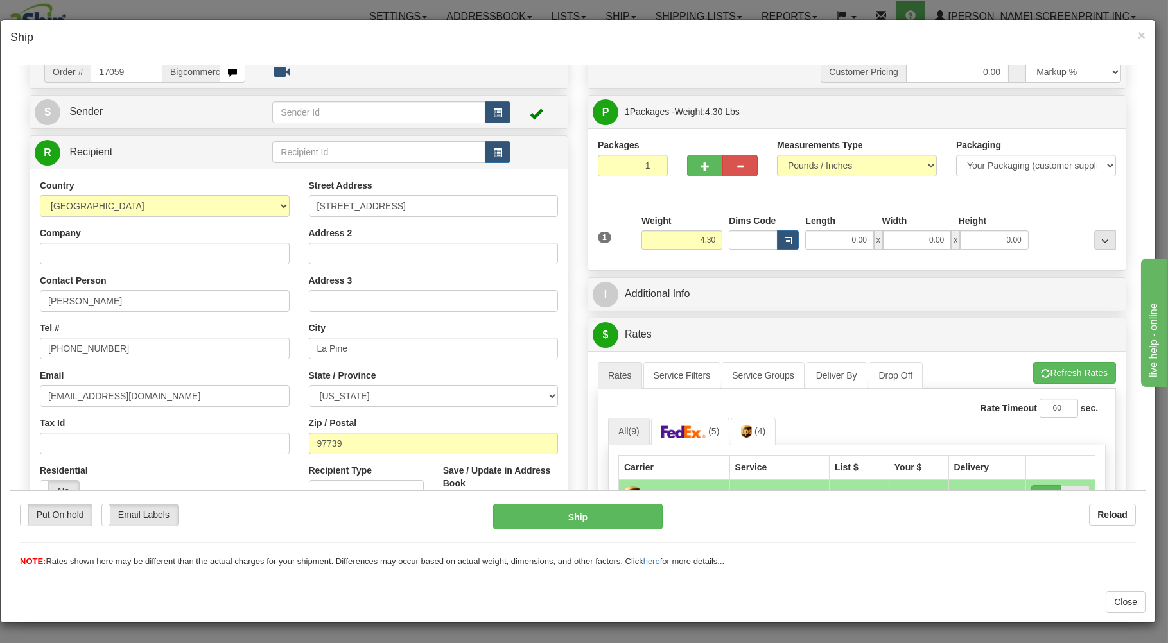
scroll to position [69, 0]
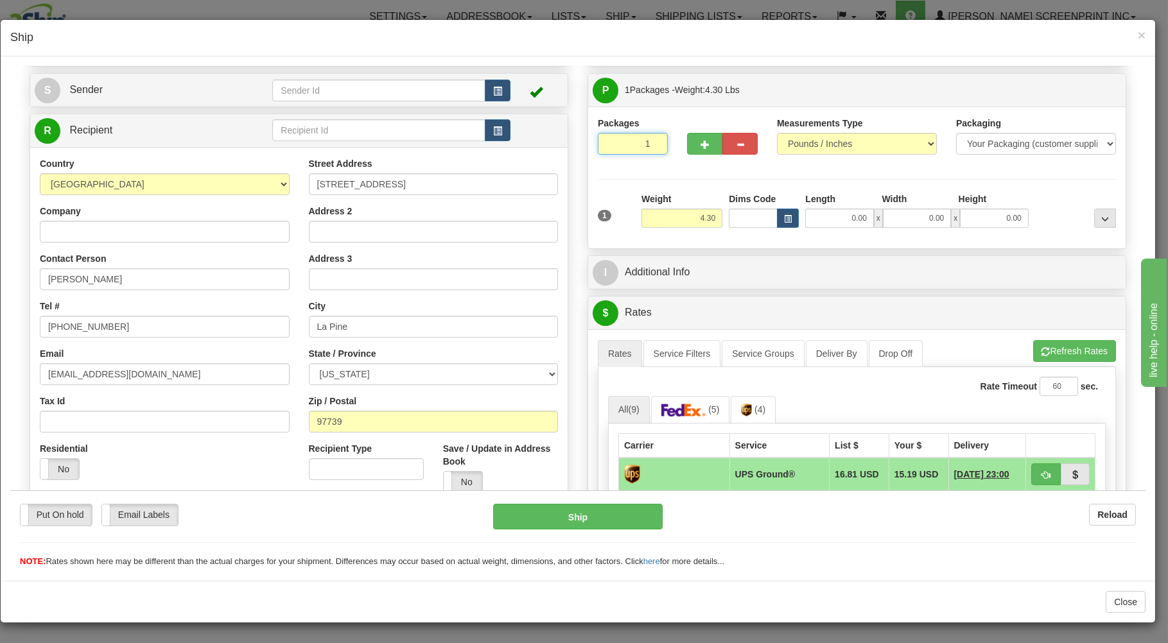
drag, startPoint x: 603, startPoint y: 142, endPoint x: 614, endPoint y: 172, distance: 32.1
click at [605, 148] on input "1" at bounding box center [633, 143] width 70 height 22
drag, startPoint x: 697, startPoint y: 220, endPoint x: 718, endPoint y: 220, distance: 20.6
click at [698, 220] on input "4.30" at bounding box center [681, 217] width 81 height 19
click at [840, 216] on input "0.00" at bounding box center [839, 217] width 68 height 19
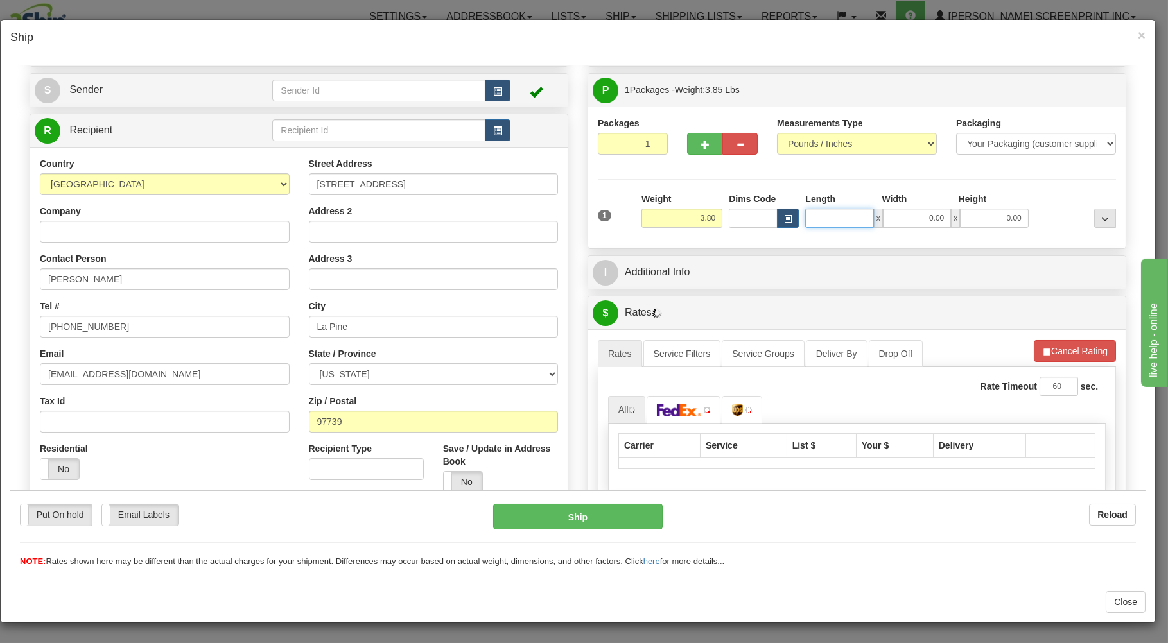
type input "3.75"
type input "25"
type input "4.30"
type input "25.00"
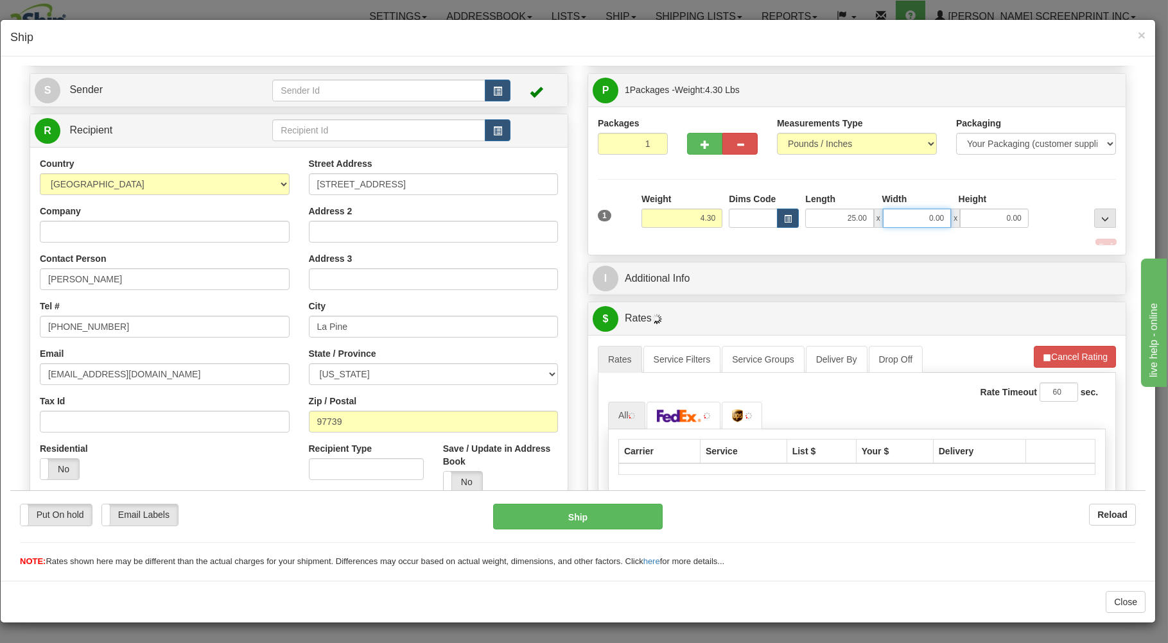
click at [916, 214] on input "0.00" at bounding box center [917, 217] width 68 height 19
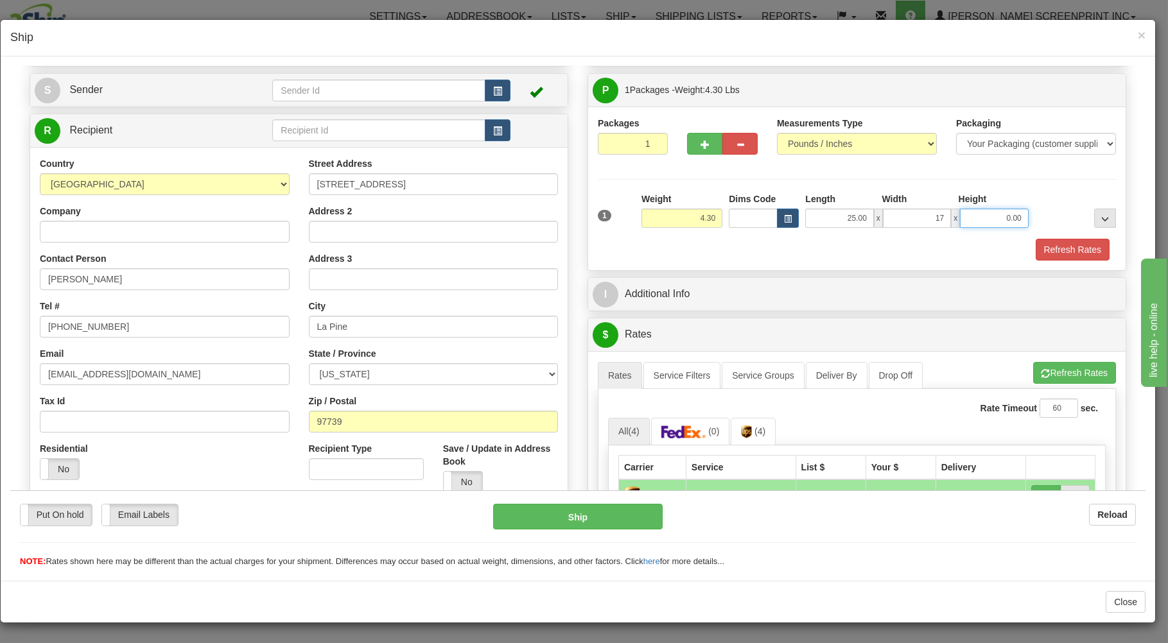
type input "17.00"
click at [973, 223] on input "0.00" at bounding box center [994, 217] width 68 height 19
type input "4.00"
click at [1052, 376] on button "Refresh Rates" at bounding box center [1074, 372] width 83 height 22
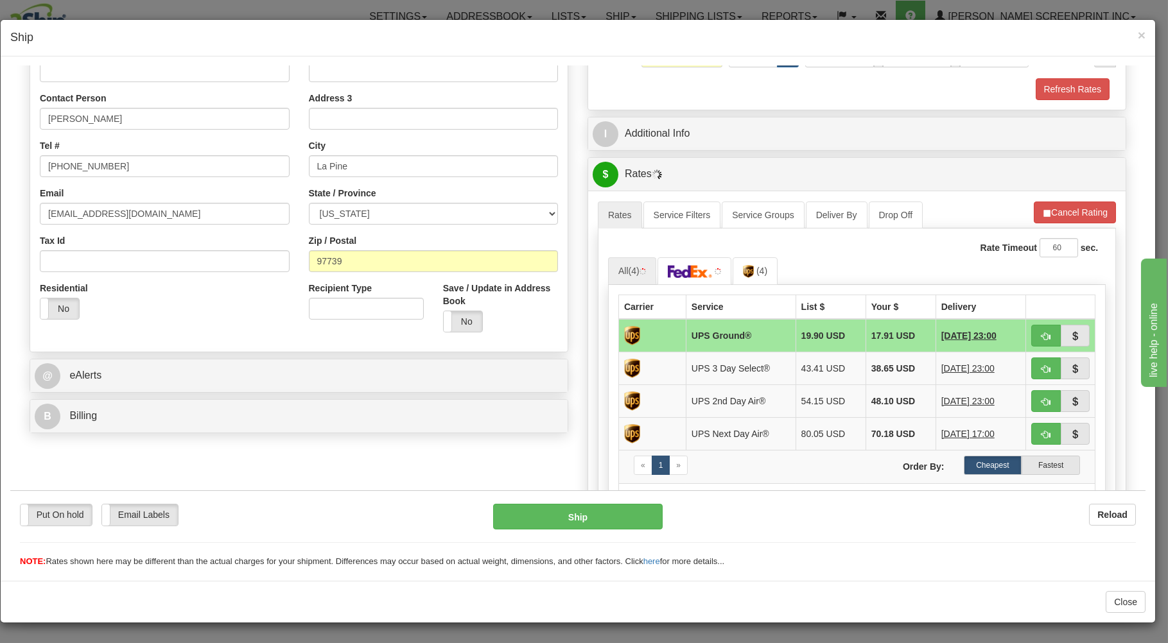
scroll to position [253, 0]
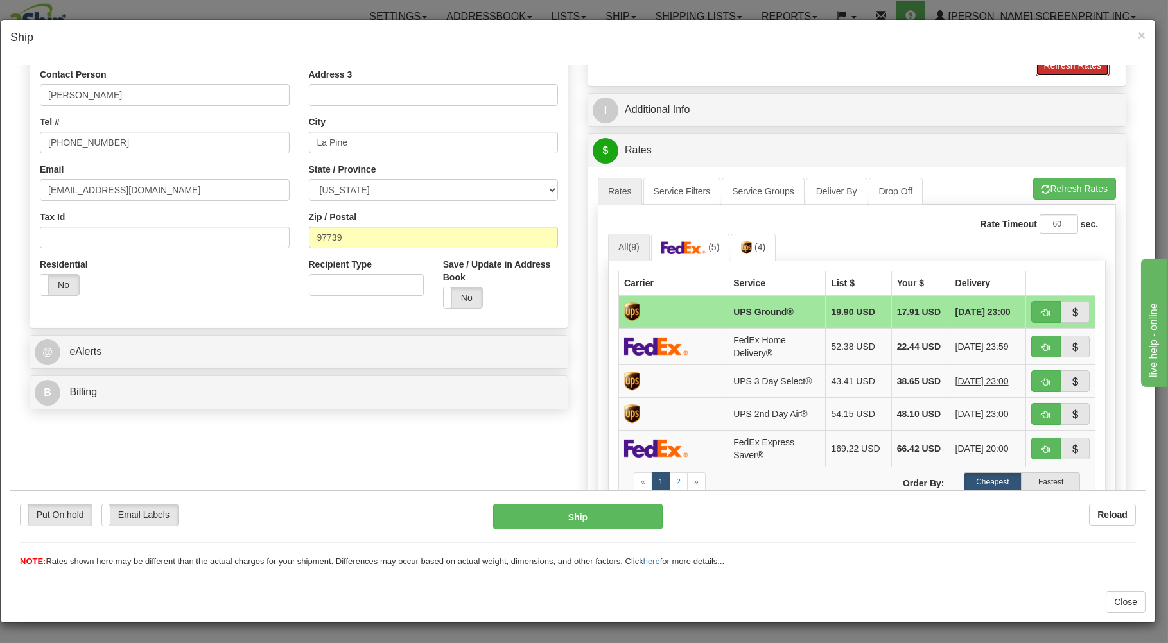
click at [1050, 69] on button "Refresh Rates" at bounding box center [1072, 65] width 74 height 22
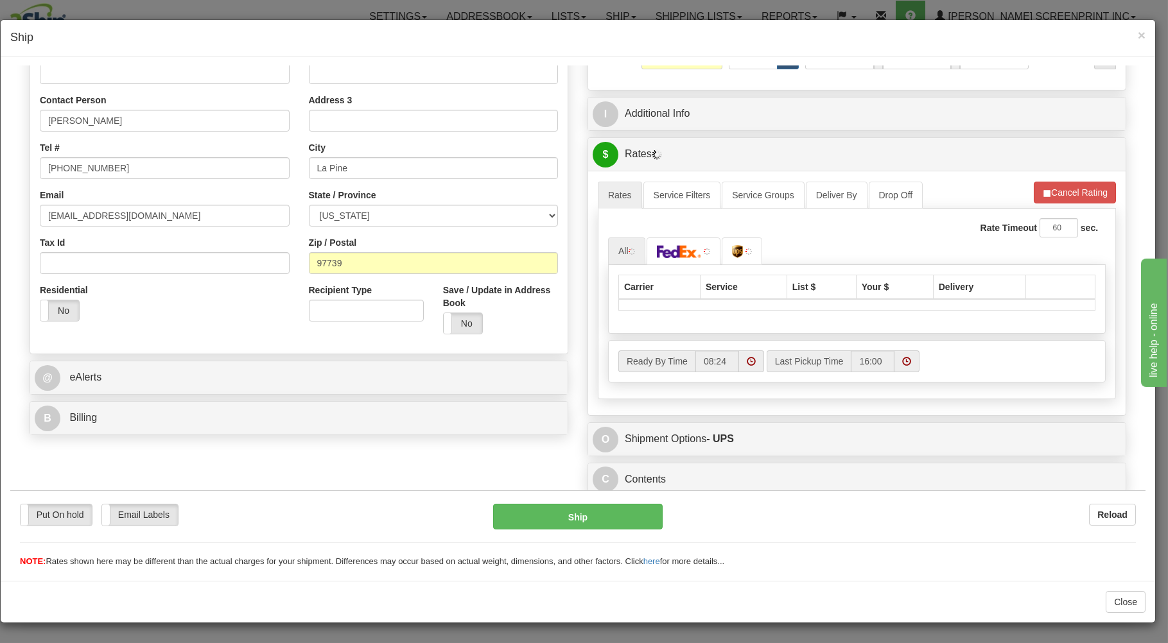
scroll to position [231, 0]
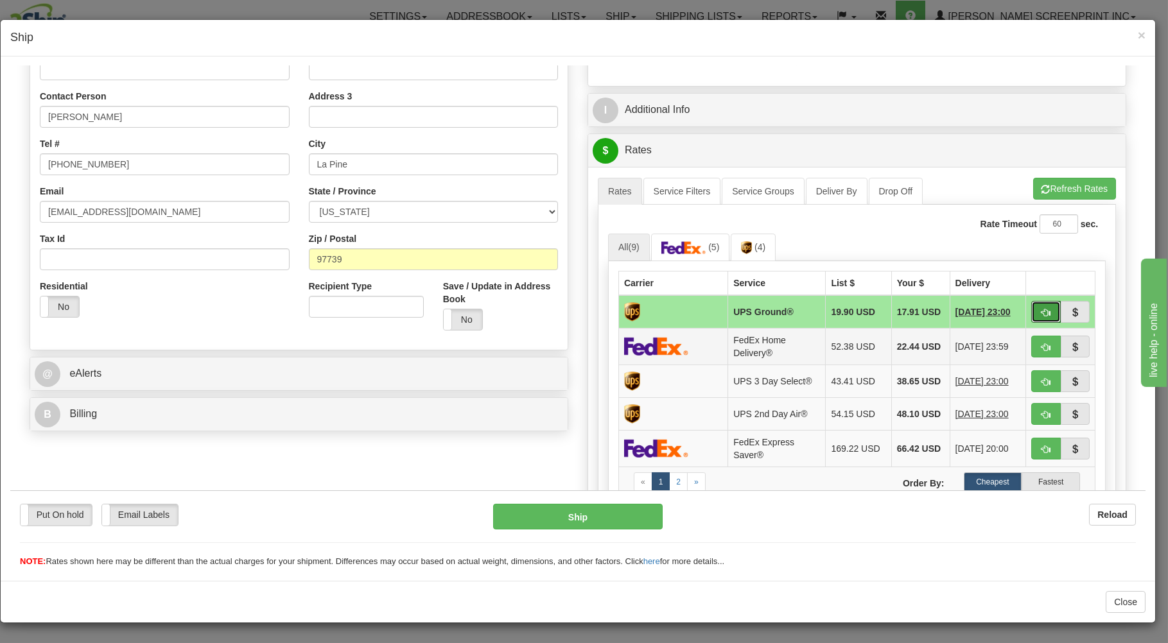
drag, startPoint x: 1032, startPoint y: 313, endPoint x: 1003, endPoint y: 330, distance: 33.9
click at [1031, 318] on button "button" at bounding box center [1046, 311] width 30 height 22
type input "03"
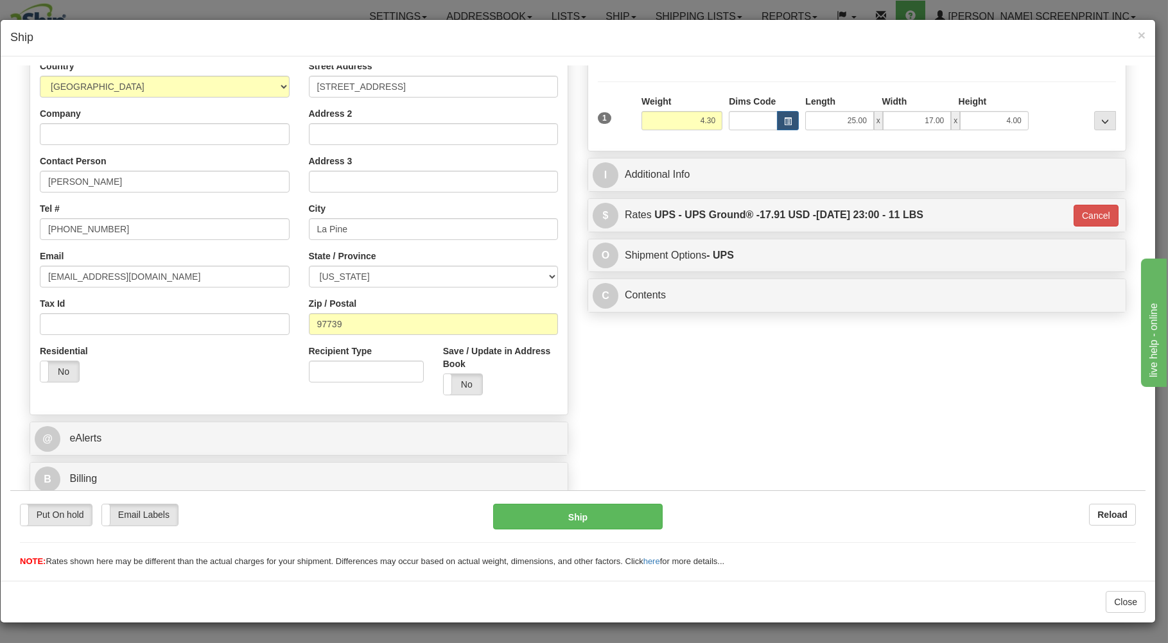
scroll to position [169, 0]
click at [620, 499] on div "Put On hold Put On hold Email Labels Email Labels Edit Reload Ship Reload" at bounding box center [577, 529] width 1135 height 78
click at [620, 515] on button "Ship" at bounding box center [578, 516] width 170 height 26
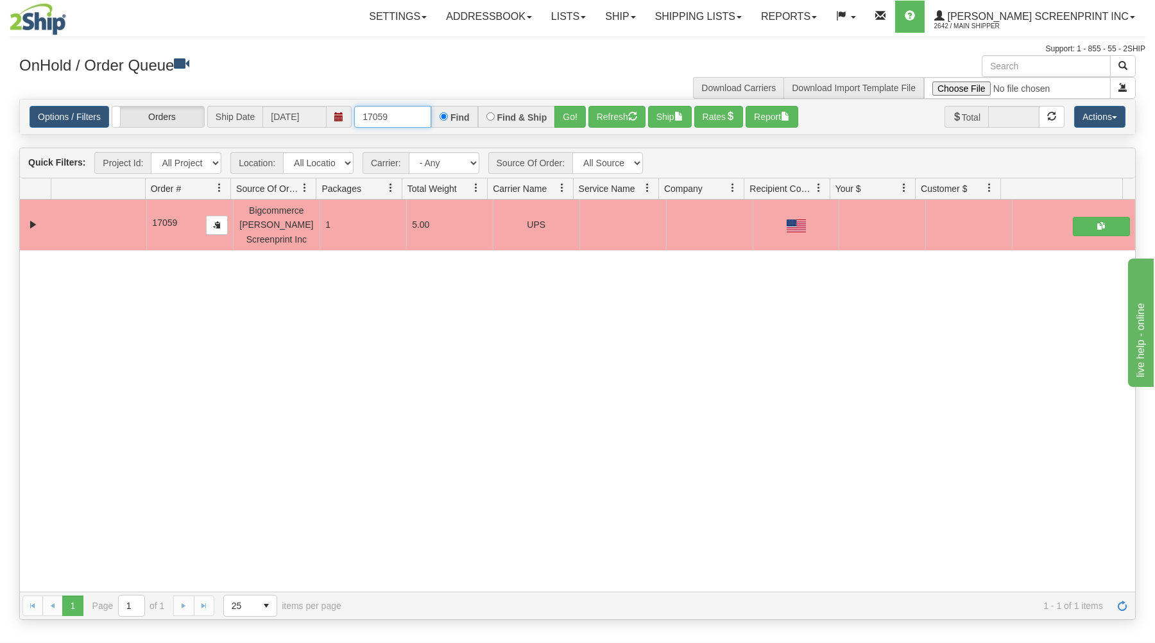
click at [401, 116] on input "17059" at bounding box center [392, 117] width 77 height 22
type input "1"
type input "17066"
click at [573, 114] on button "Go!" at bounding box center [570, 117] width 31 height 22
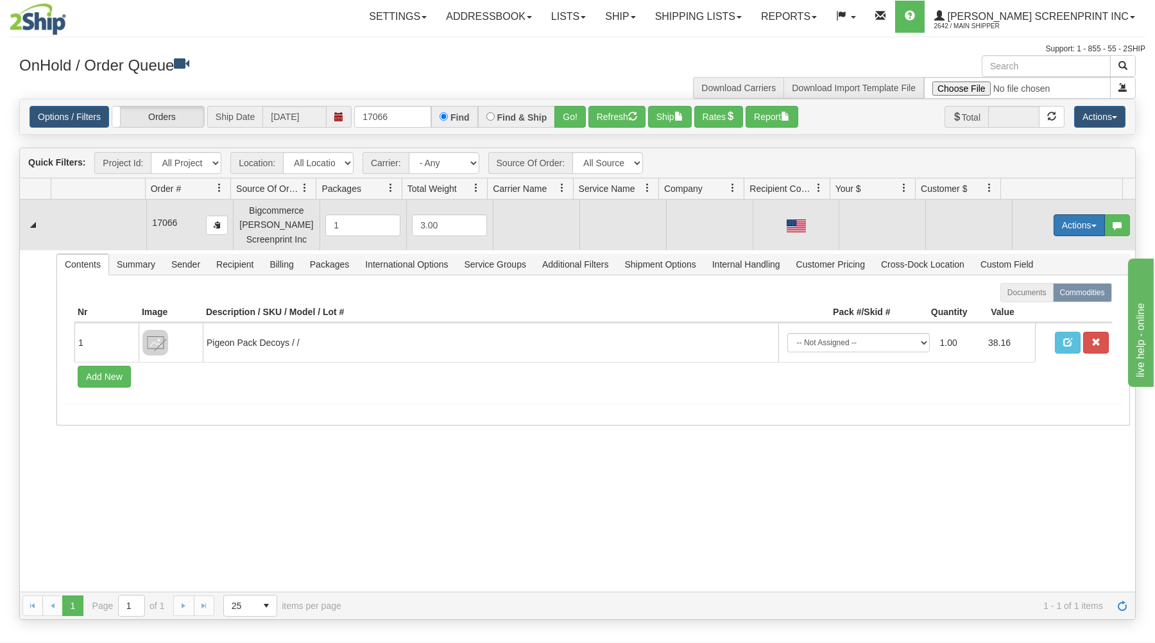
click at [1064, 225] on button "Actions" at bounding box center [1079, 225] width 51 height 22
click at [1015, 251] on span at bounding box center [1019, 249] width 9 height 9
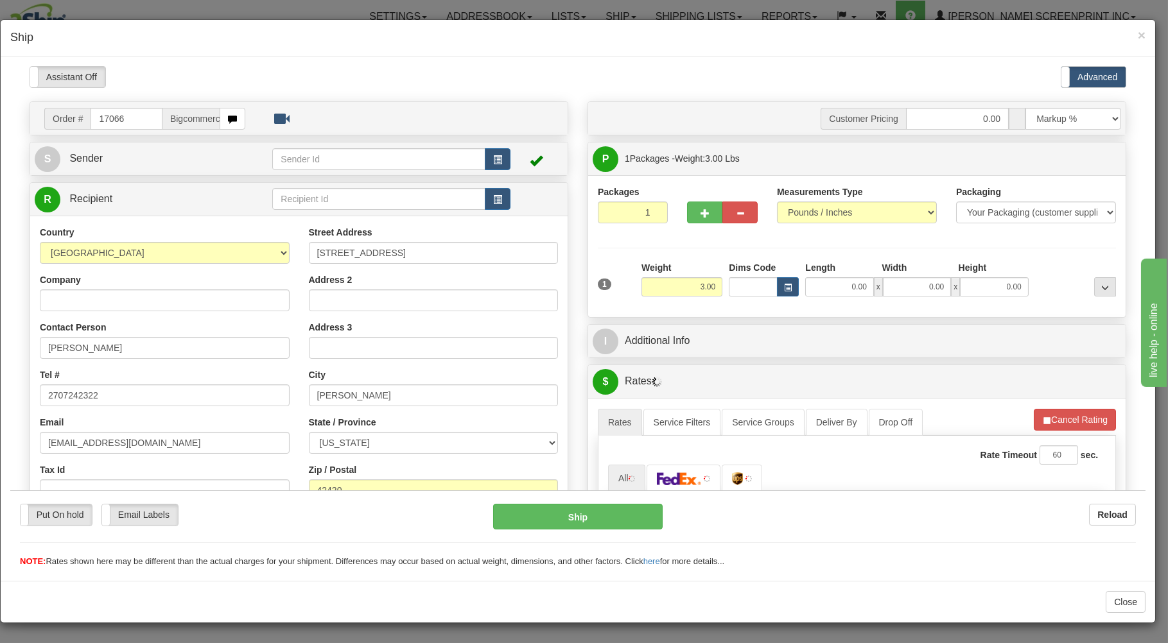
scroll to position [0, 0]
type input "2.55"
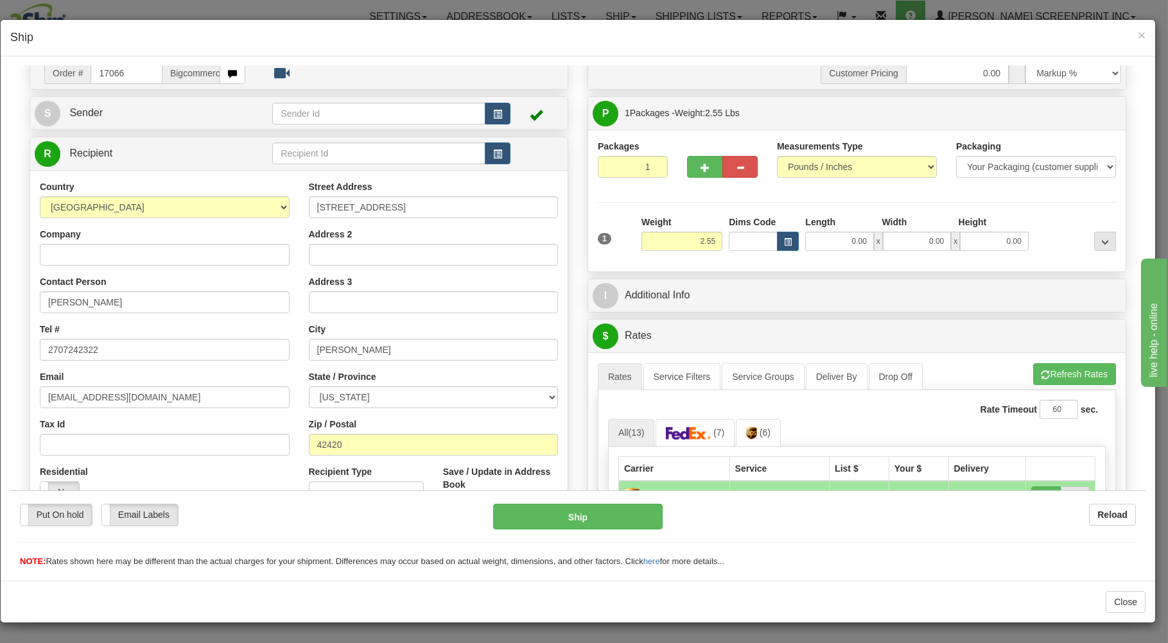
scroll to position [69, 0]
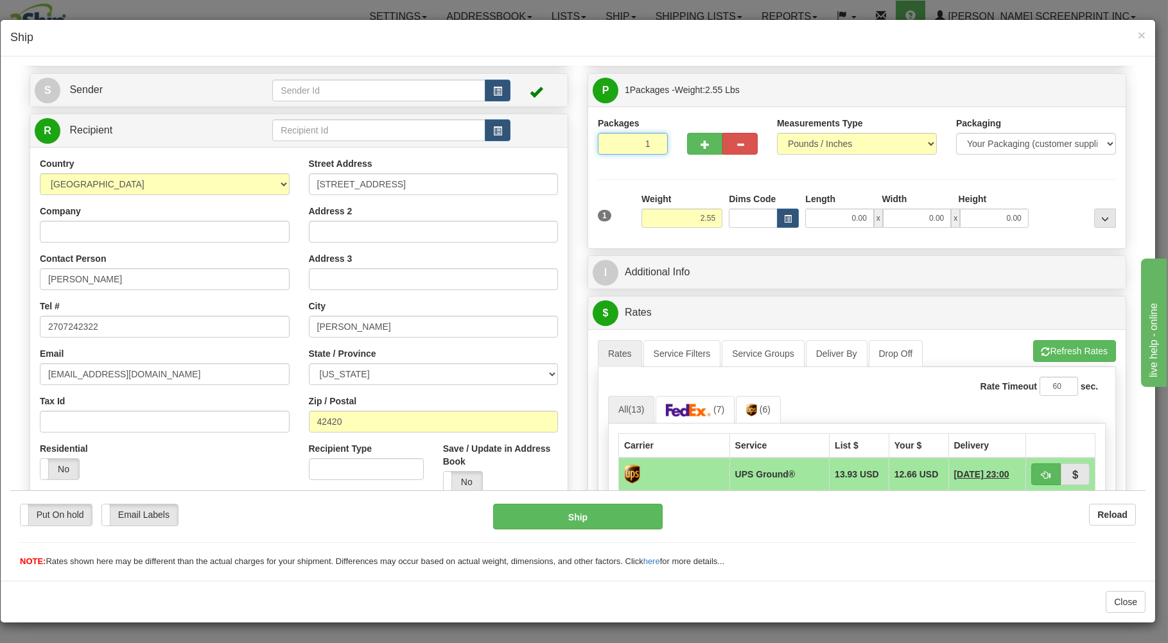
drag, startPoint x: 635, startPoint y: 144, endPoint x: 648, endPoint y: 181, distance: 39.6
click at [635, 144] on input "1" at bounding box center [633, 143] width 70 height 22
click at [684, 221] on input "2.55" at bounding box center [681, 217] width 81 height 19
click at [844, 221] on input "0.00" at bounding box center [839, 217] width 68 height 19
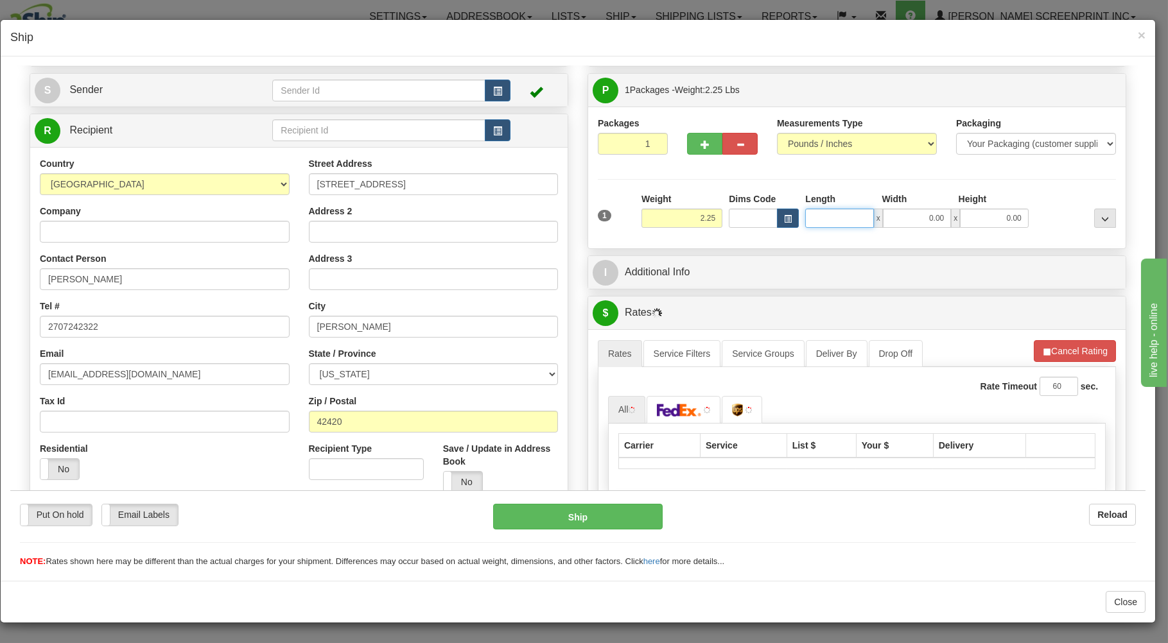
type input "2.15"
type input "17"
type input "2.55"
type input "17.00"
click at [934, 220] on input "0.00" at bounding box center [917, 217] width 68 height 19
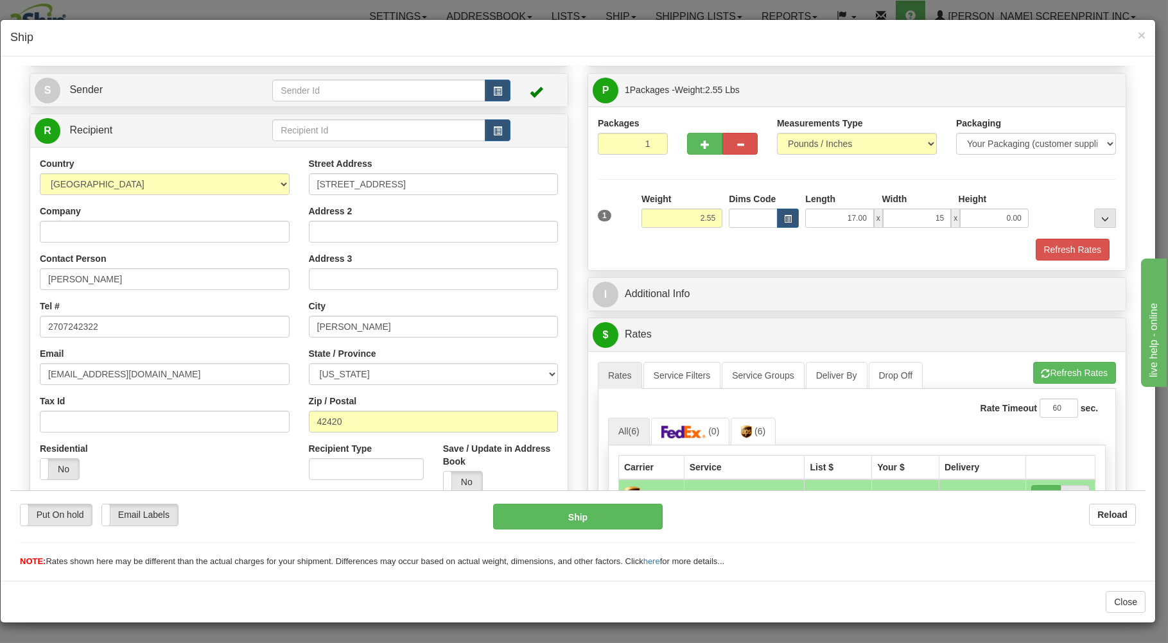
type input "15.00"
click at [999, 218] on input "0.00" at bounding box center [994, 217] width 68 height 19
type input "3.00"
click at [1041, 370] on button "Refresh Rates" at bounding box center [1074, 372] width 83 height 22
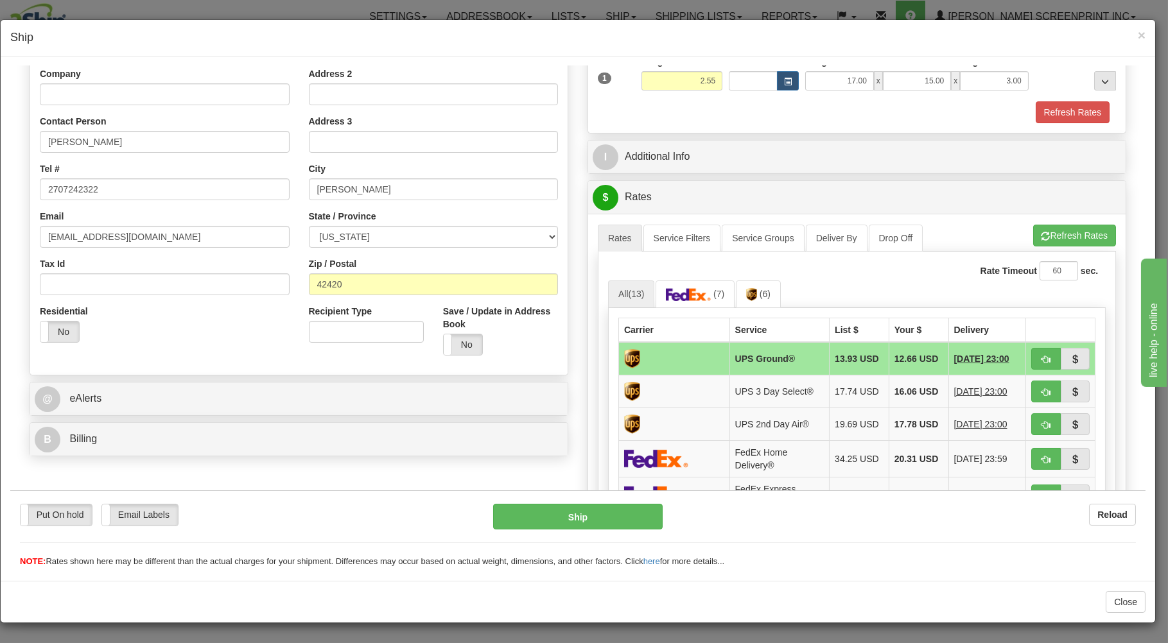
scroll to position [275, 0]
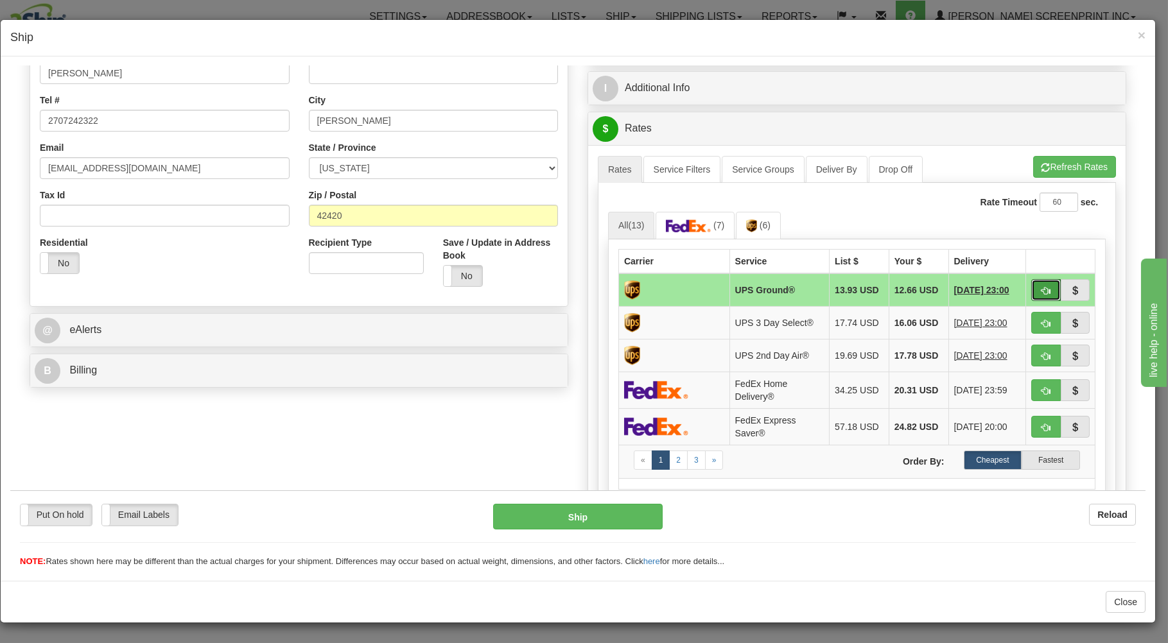
drag, startPoint x: 1030, startPoint y: 293, endPoint x: 965, endPoint y: 306, distance: 66.2
click at [1031, 297] on button "button" at bounding box center [1046, 290] width 30 height 22
type input "03"
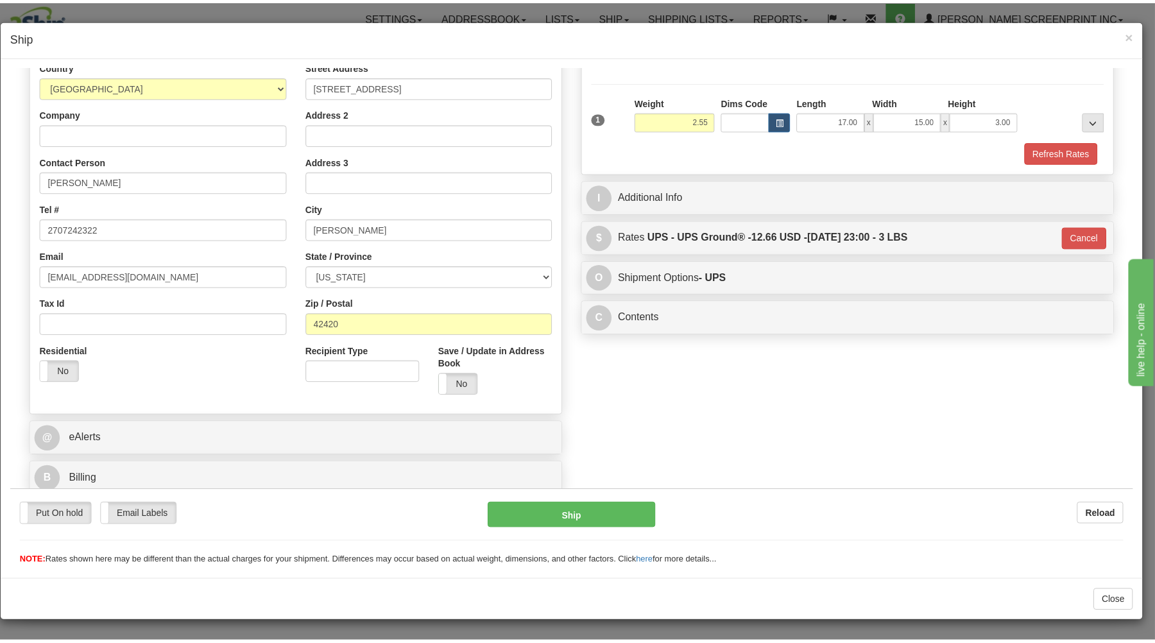
scroll to position [169, 0]
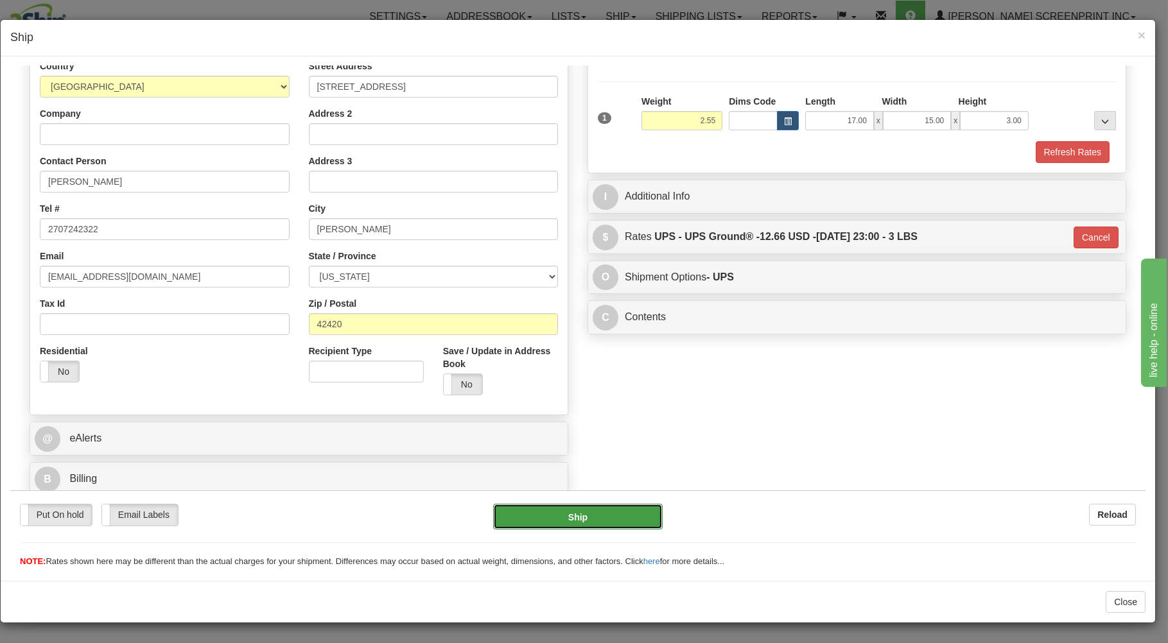
click at [623, 521] on button "Ship" at bounding box center [578, 516] width 170 height 26
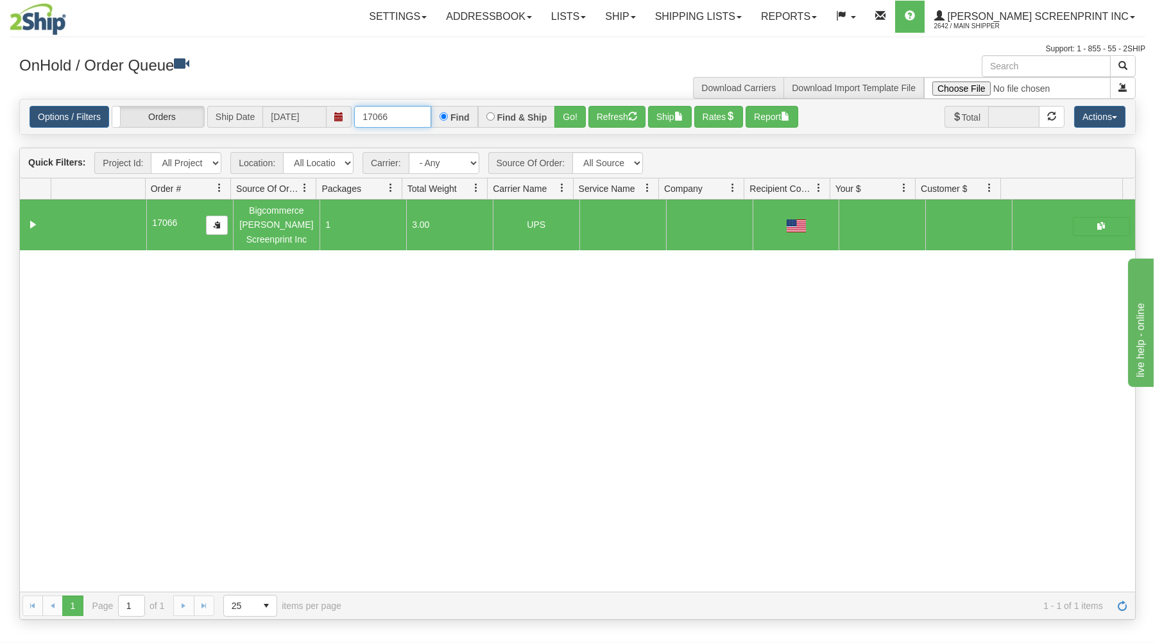
click at [422, 119] on input "17066" at bounding box center [392, 117] width 77 height 22
type input "1"
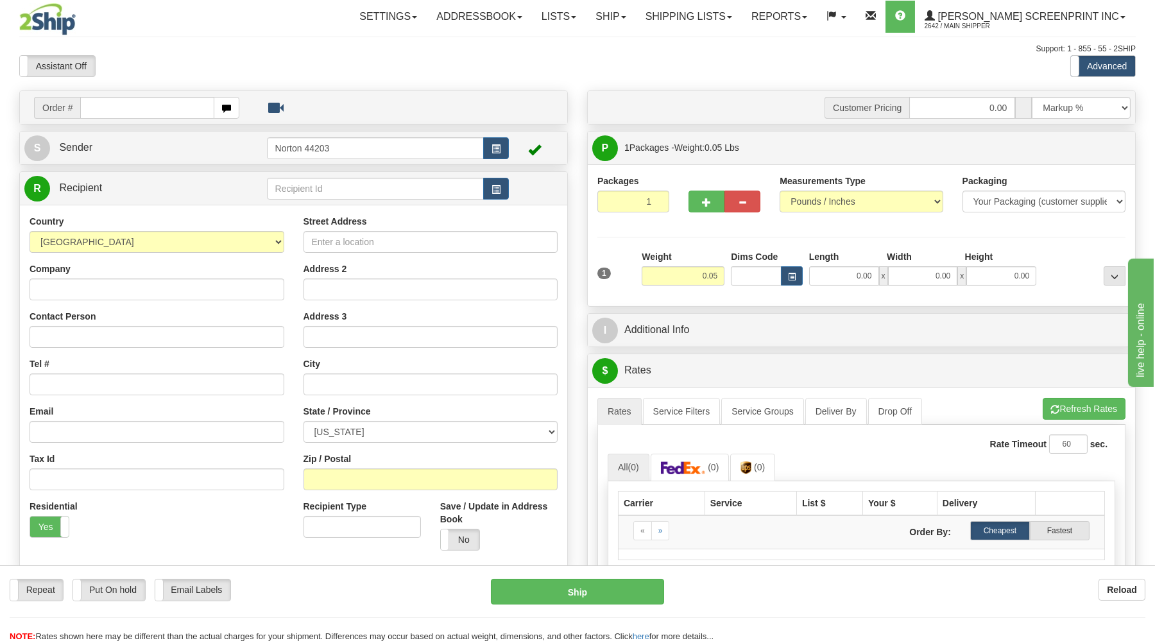
type input "19.60"
click at [135, 103] on input "text" at bounding box center [147, 108] width 134 height 22
type input "17071"
click at [276, 75] on body "Training Course Close Toggle navigation Settings Shipping Preferences New Recip…" at bounding box center [584, 321] width 1168 height 643
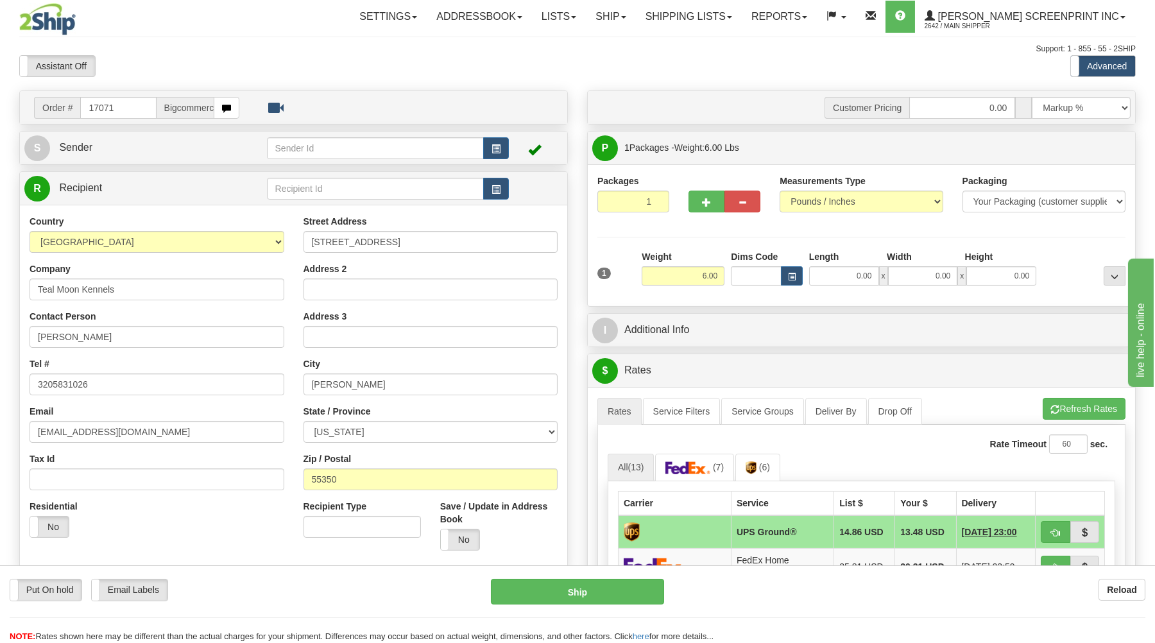
click at [280, 203] on div "R Recipient" at bounding box center [294, 188] width 548 height 33
click at [620, 204] on input "1" at bounding box center [634, 202] width 72 height 22
drag, startPoint x: 694, startPoint y: 270, endPoint x: 739, endPoint y: 277, distance: 45.4
click at [702, 271] on input "6.00" at bounding box center [683, 275] width 83 height 19
click at [831, 281] on input "0.00" at bounding box center [844, 275] width 70 height 19
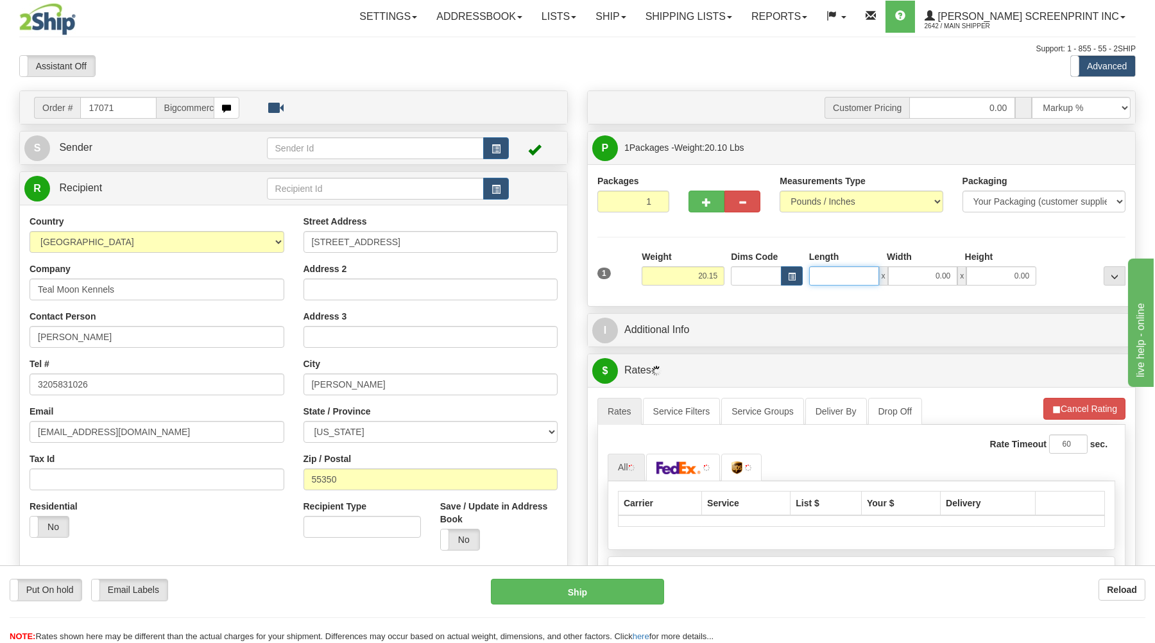
type input "20.20"
type input "26"
type input "19.60"
type input "26.00"
click at [938, 275] on input "0.00" at bounding box center [923, 275] width 70 height 19
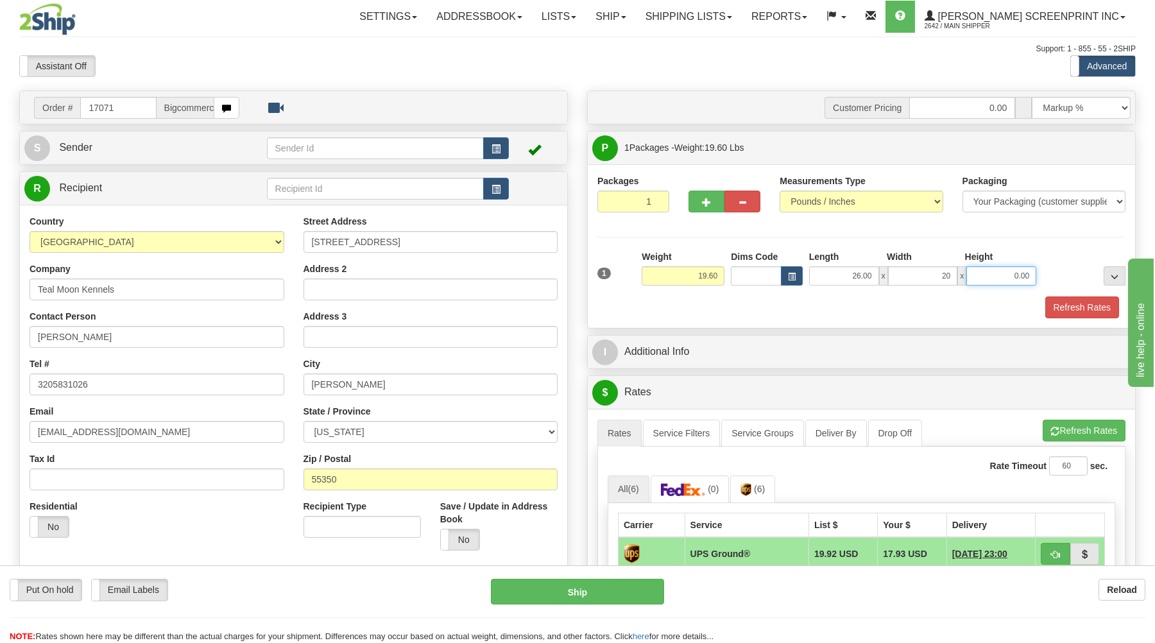
type input "20.00"
click at [991, 274] on input "0.00" at bounding box center [1002, 275] width 70 height 19
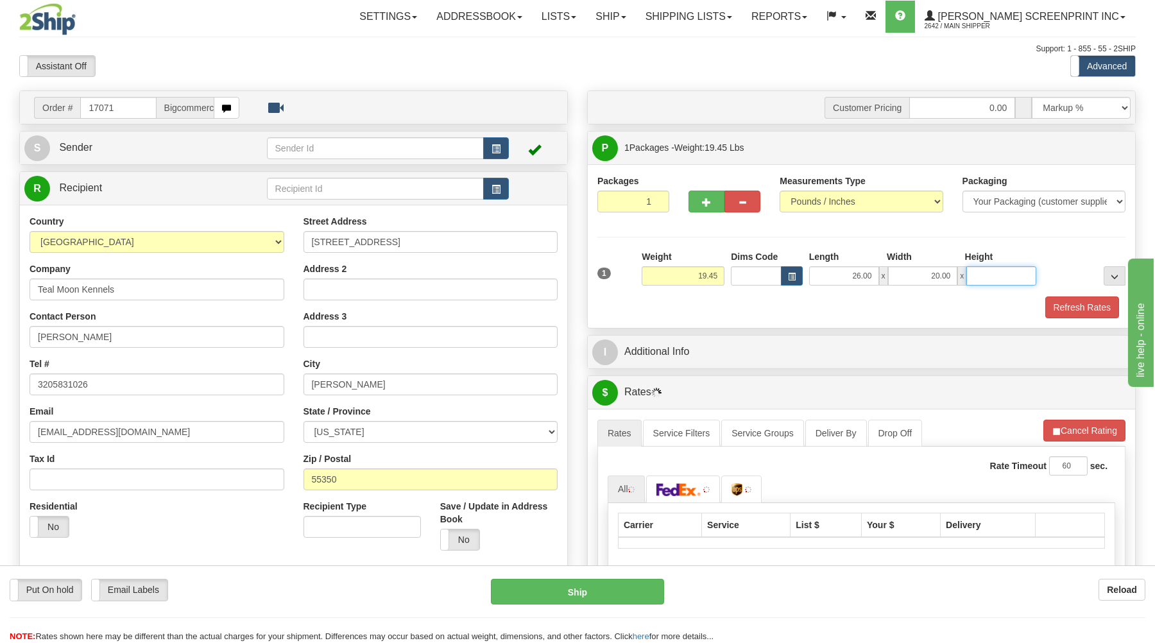
type input "19.40"
type input "7"
type input "19.60"
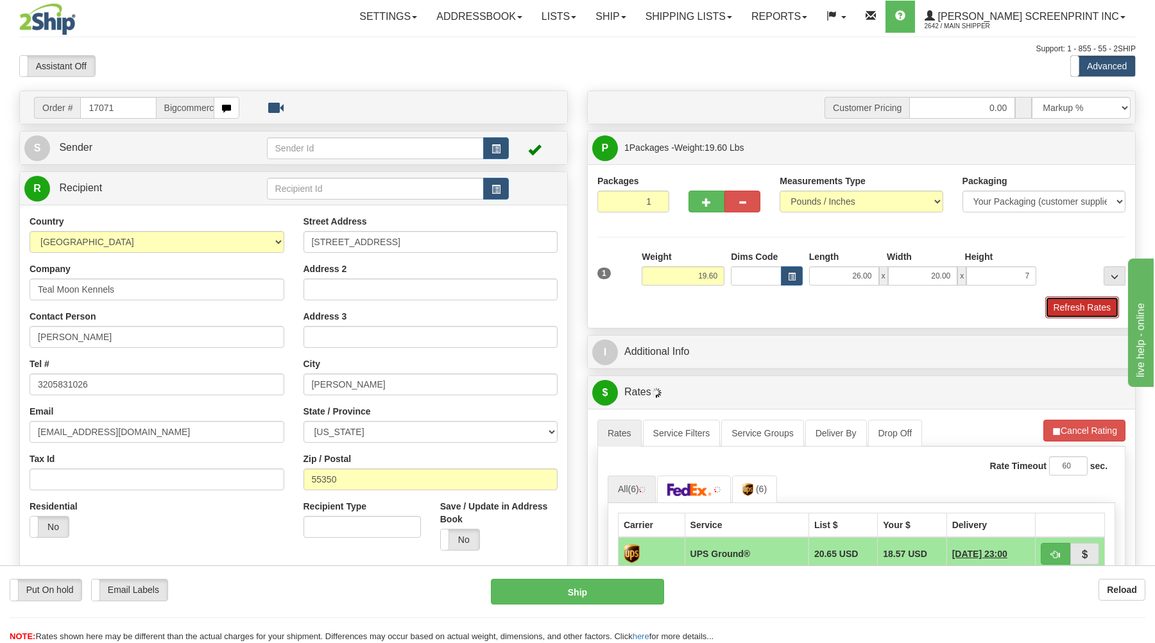
type input "7.00"
click at [1066, 316] on button "Refresh Rates" at bounding box center [1083, 308] width 74 height 22
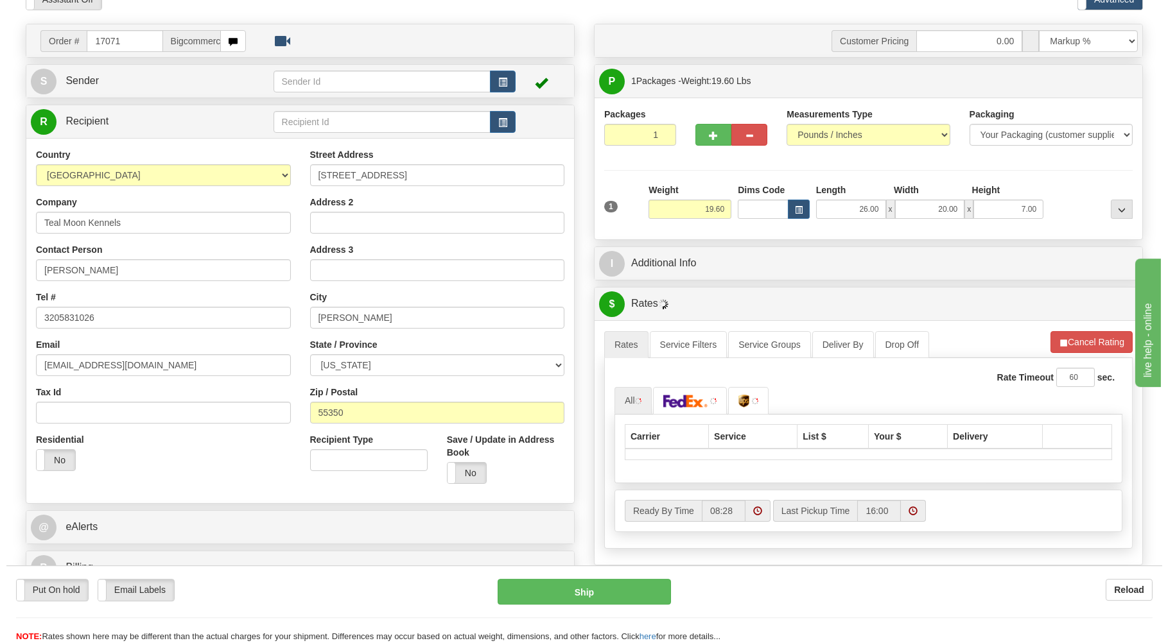
scroll to position [137, 0]
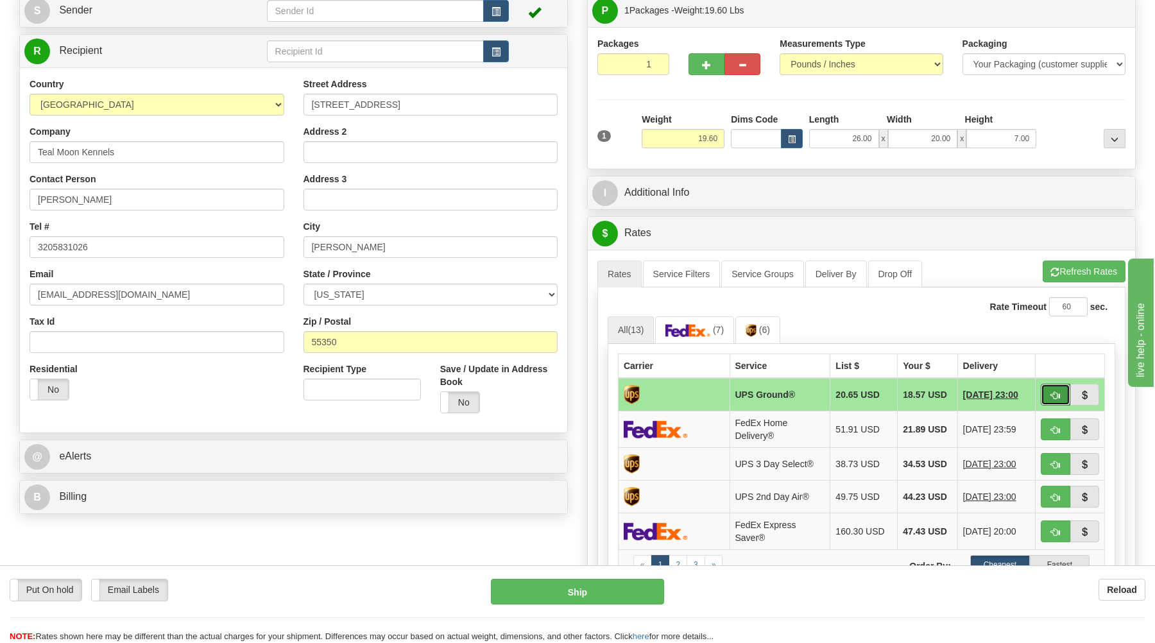
click at [1047, 397] on button "button" at bounding box center [1056, 395] width 30 height 22
type input "03"
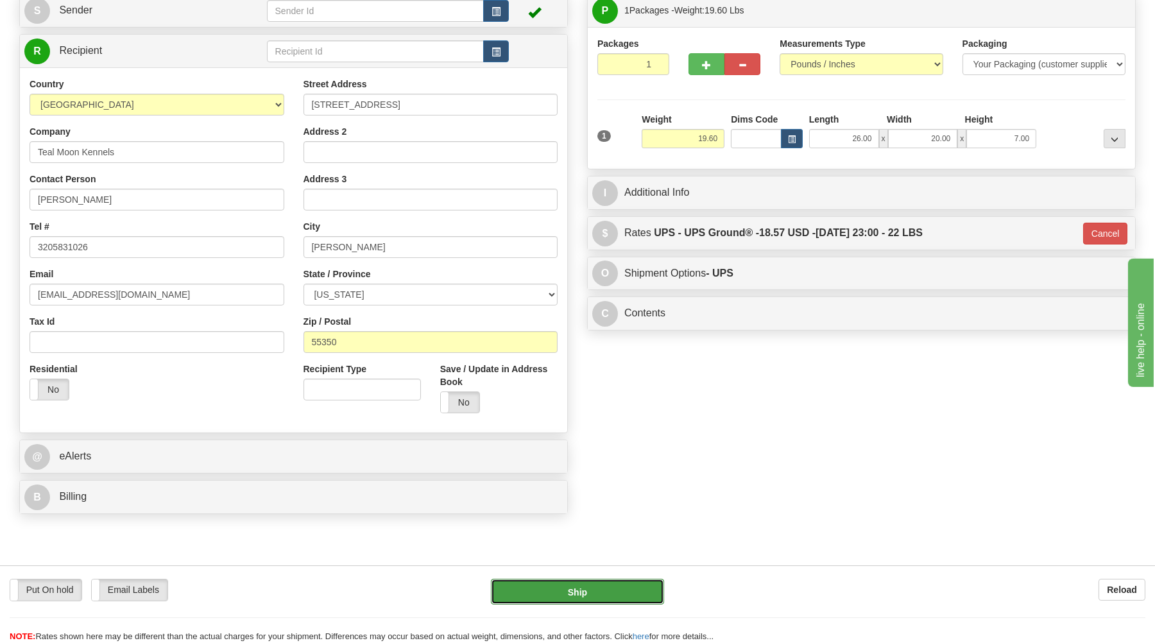
click at [617, 589] on button "Ship" at bounding box center [577, 592] width 173 height 26
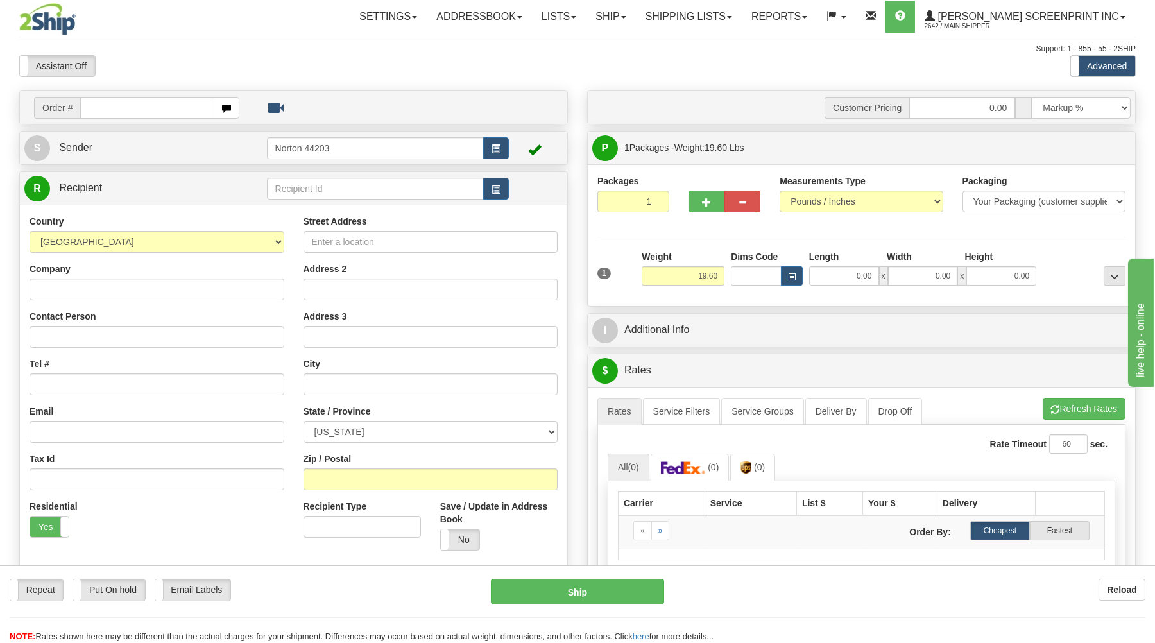
type input "0.00"
